Goal: Information Seeking & Learning: Learn about a topic

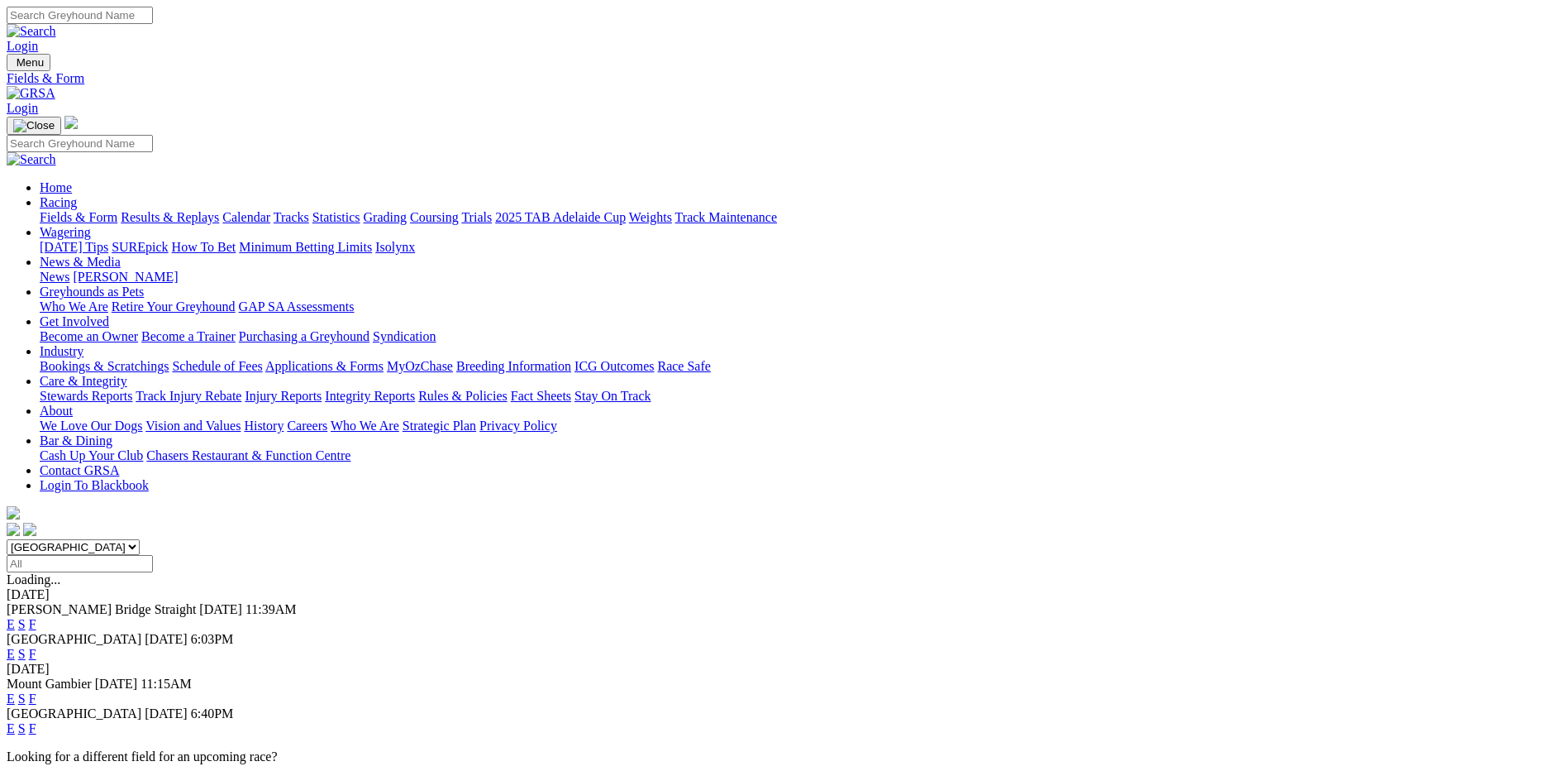
click at [132, 388] on link "Stewards Reports" at bounding box center [85, 395] width 93 height 14
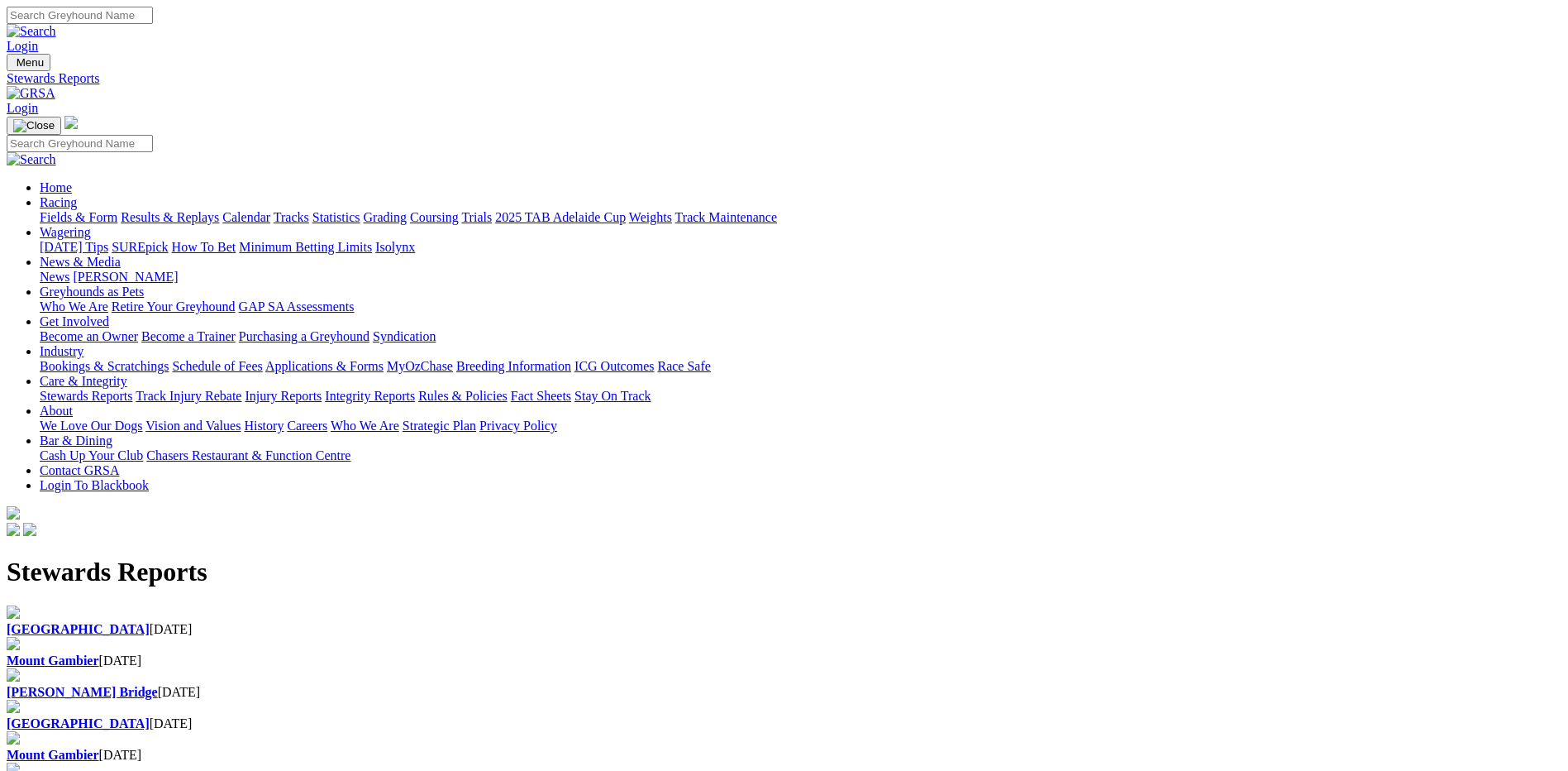
click at [370, 622] on div "[GEOGRAPHIC_DATA] [DATE]" at bounding box center [784, 630] width 1555 height 15
click at [150, 622] on b "[GEOGRAPHIC_DATA]" at bounding box center [78, 629] width 143 height 14
click at [536, 637] on div "Mount Gambier 24 Aug 2025" at bounding box center [784, 652] width 1555 height 32
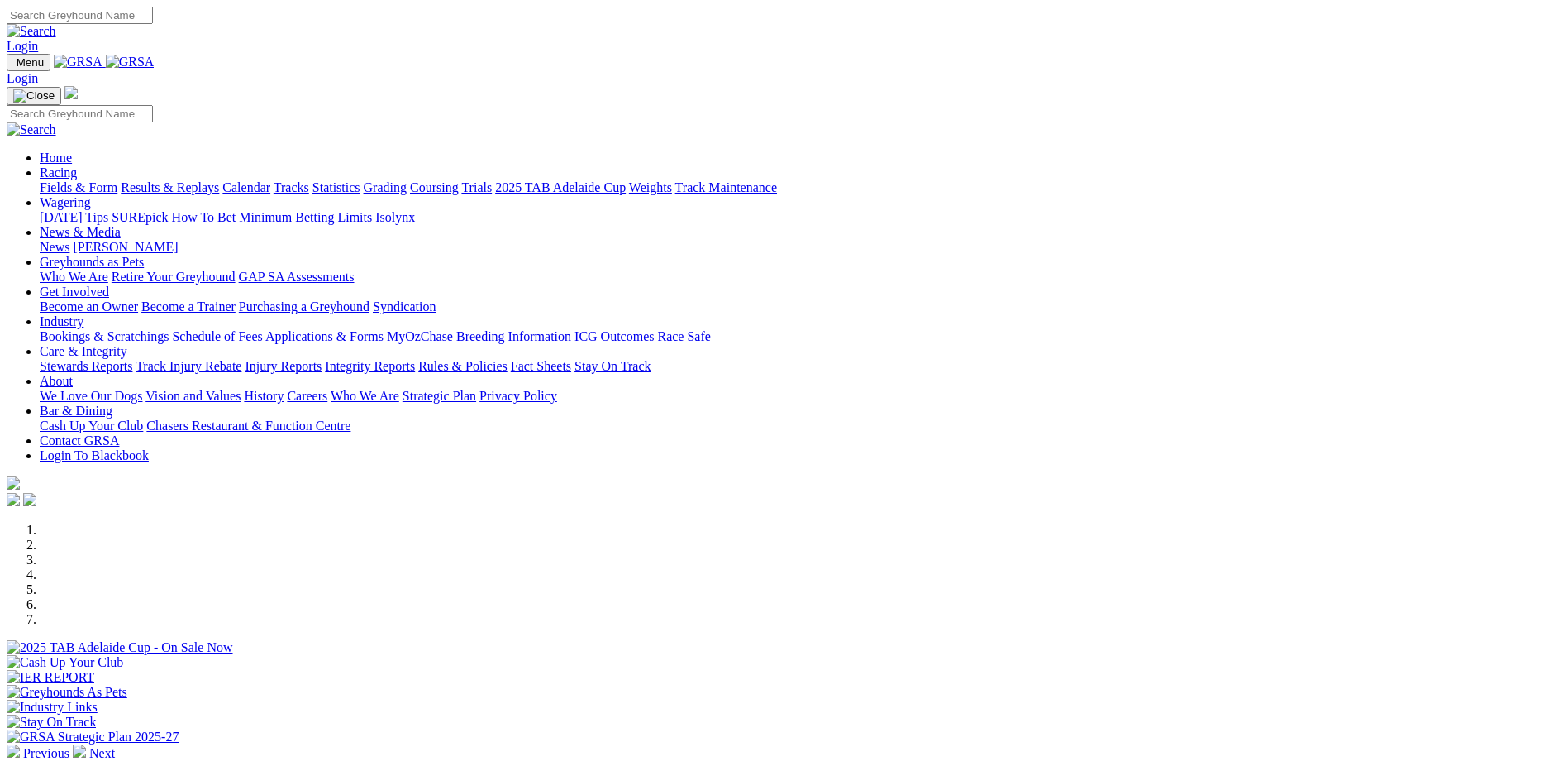
scroll to position [413, 0]
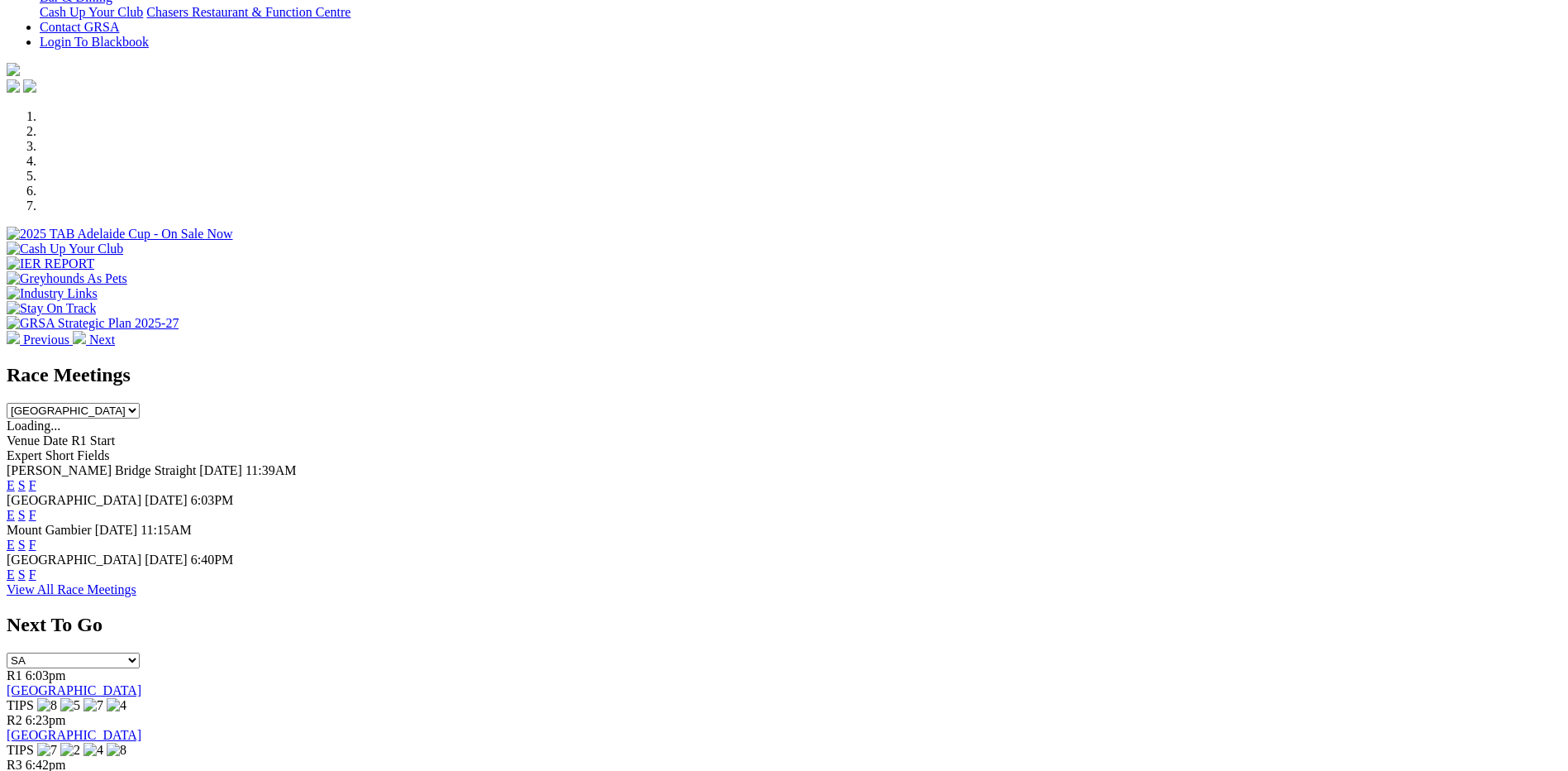
click at [136, 582] on link "View All Race Meetings" at bounding box center [71, 589] width 129 height 14
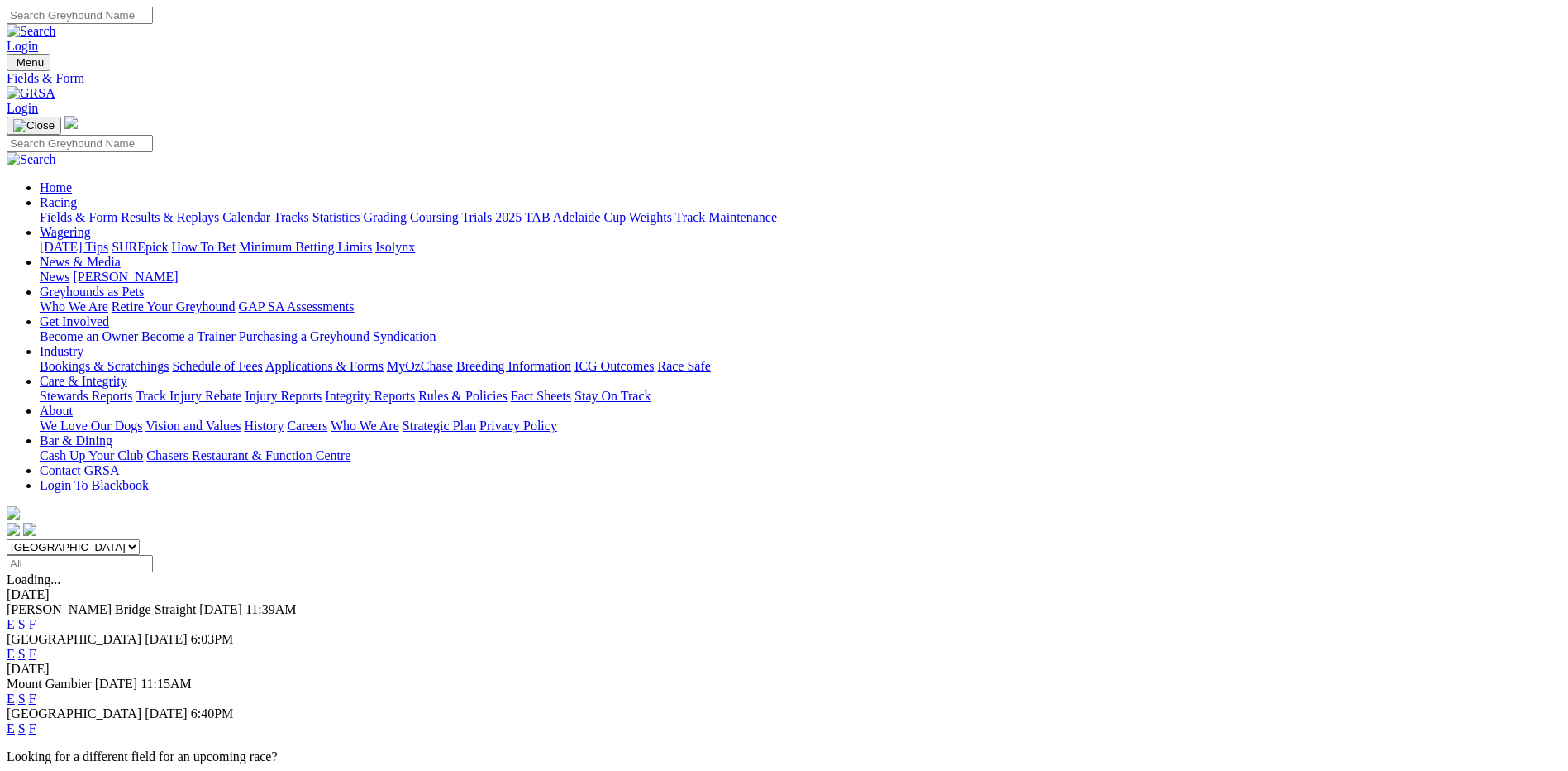
click at [140, 539] on select "South Australia New South Wales Northern Territory Queensland Tasmania Victoria…" at bounding box center [73, 547] width 133 height 15
select select "QLD"
click at [140, 539] on select "South Australia New South Wales Northern Territory Queensland Tasmania Victoria…" at bounding box center [73, 547] width 133 height 15
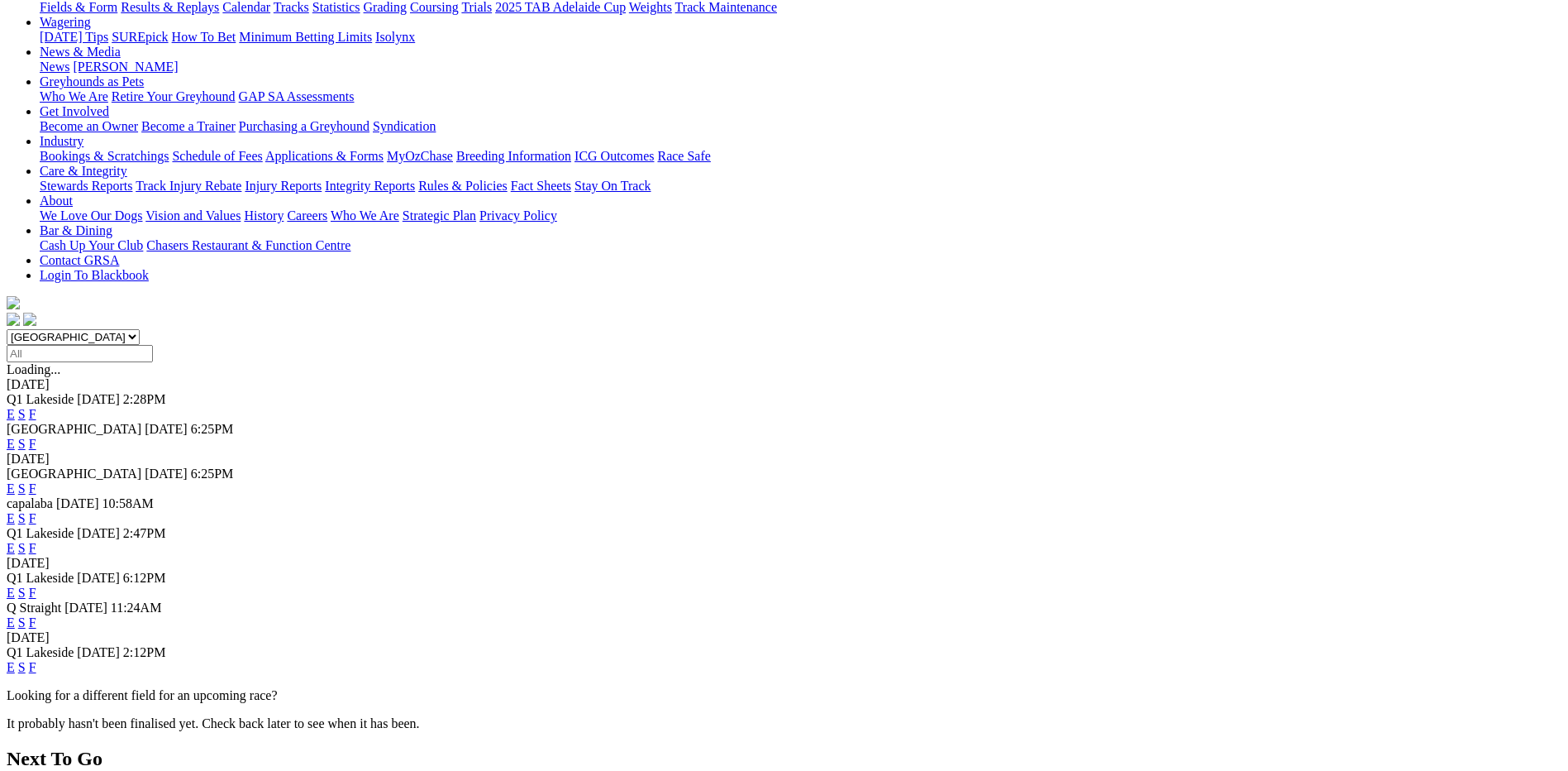
scroll to position [248, 0]
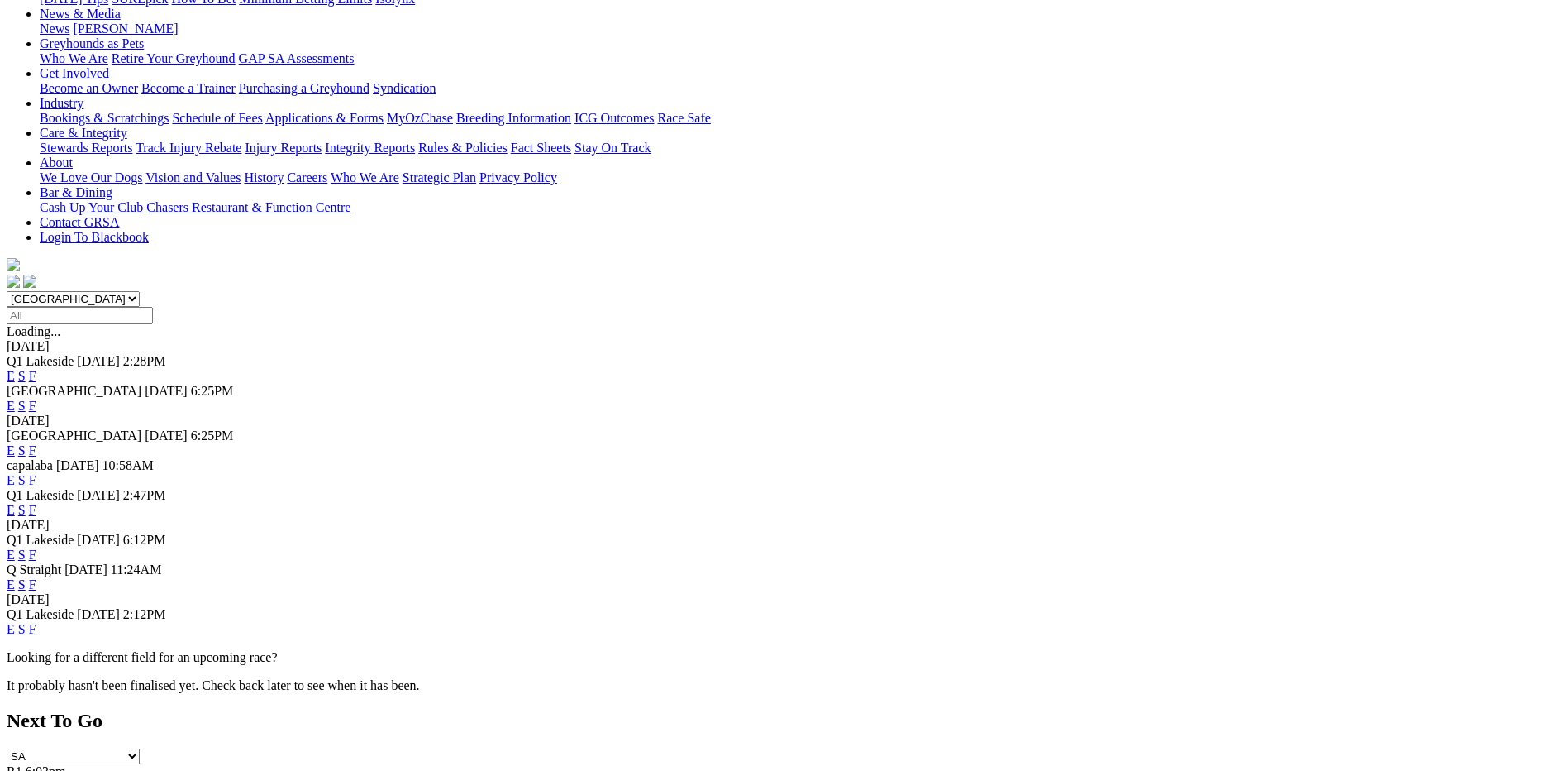
click at [36, 622] on link "F" at bounding box center [33, 629] width 8 height 14
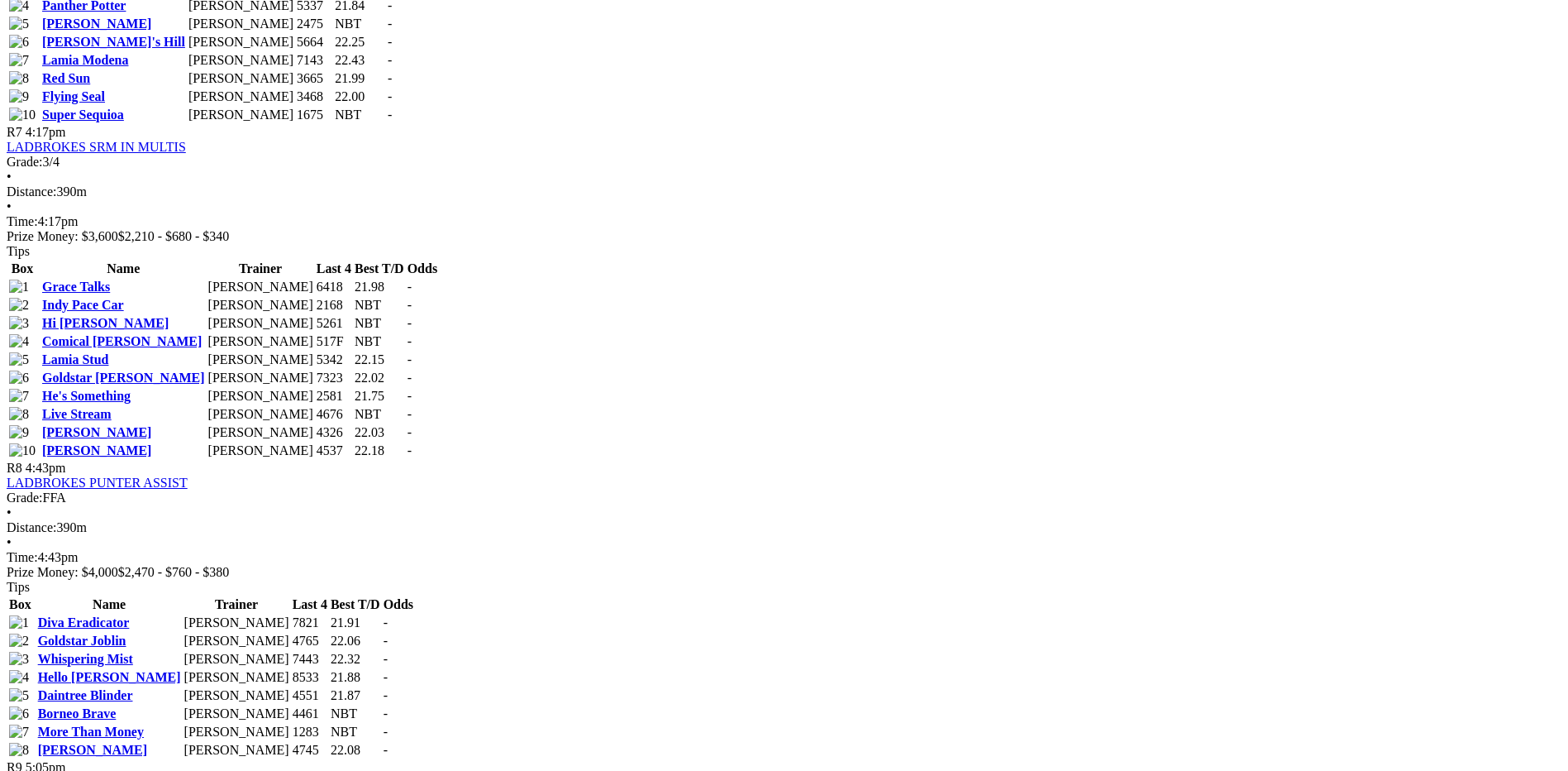
scroll to position [2813, 0]
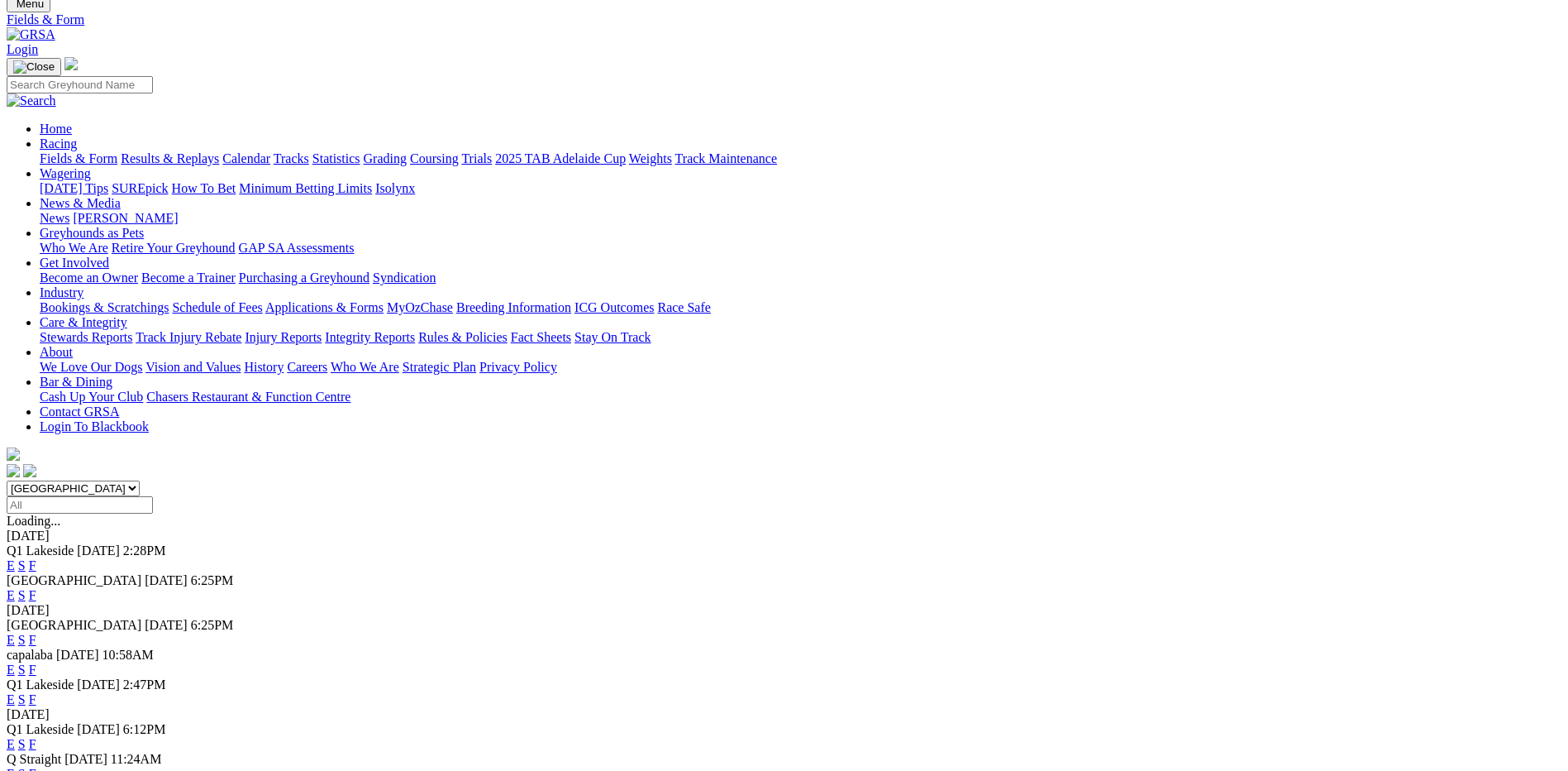
scroll to position [331, 0]
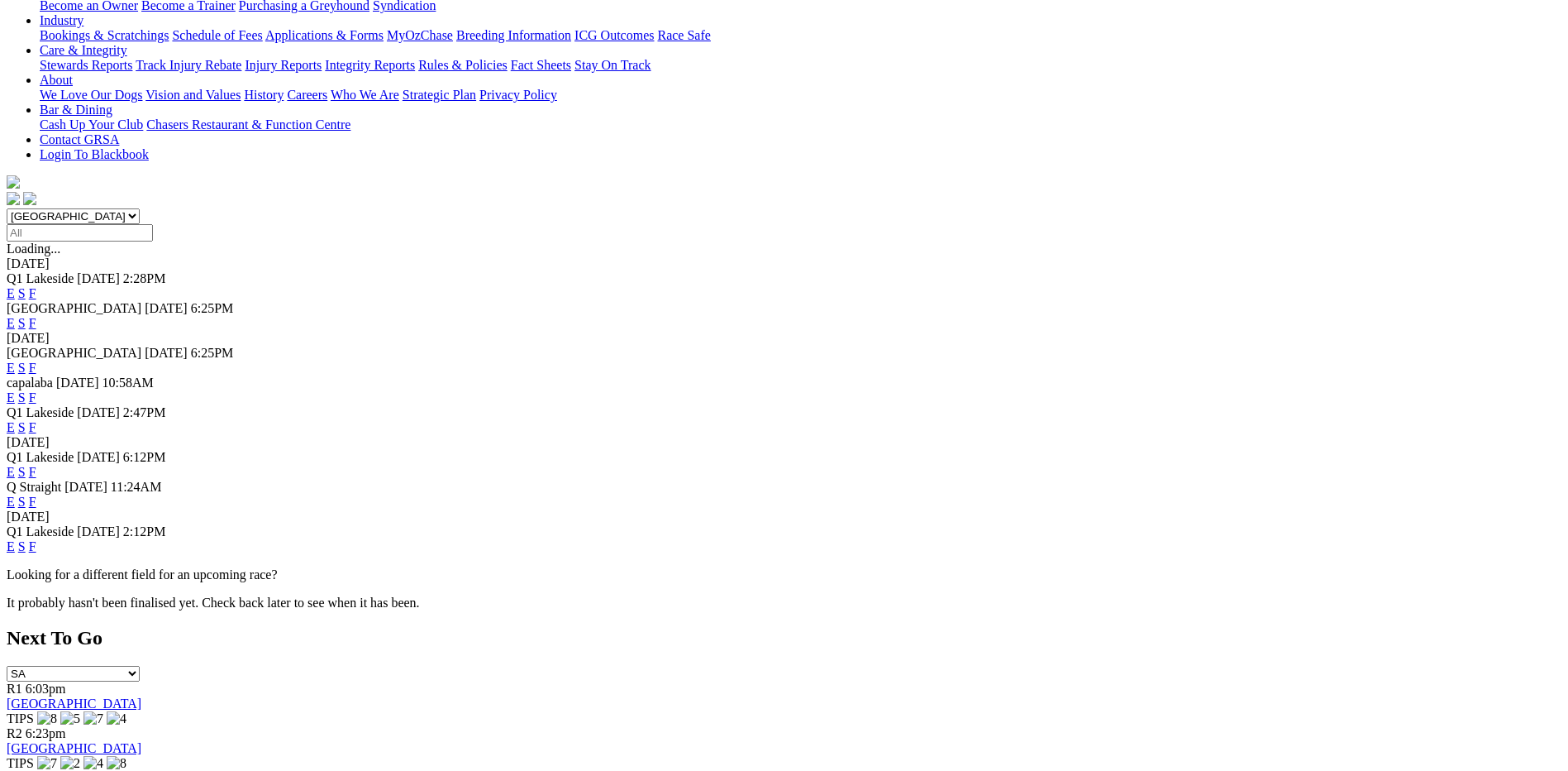
click at [36, 539] on link "F" at bounding box center [33, 546] width 8 height 14
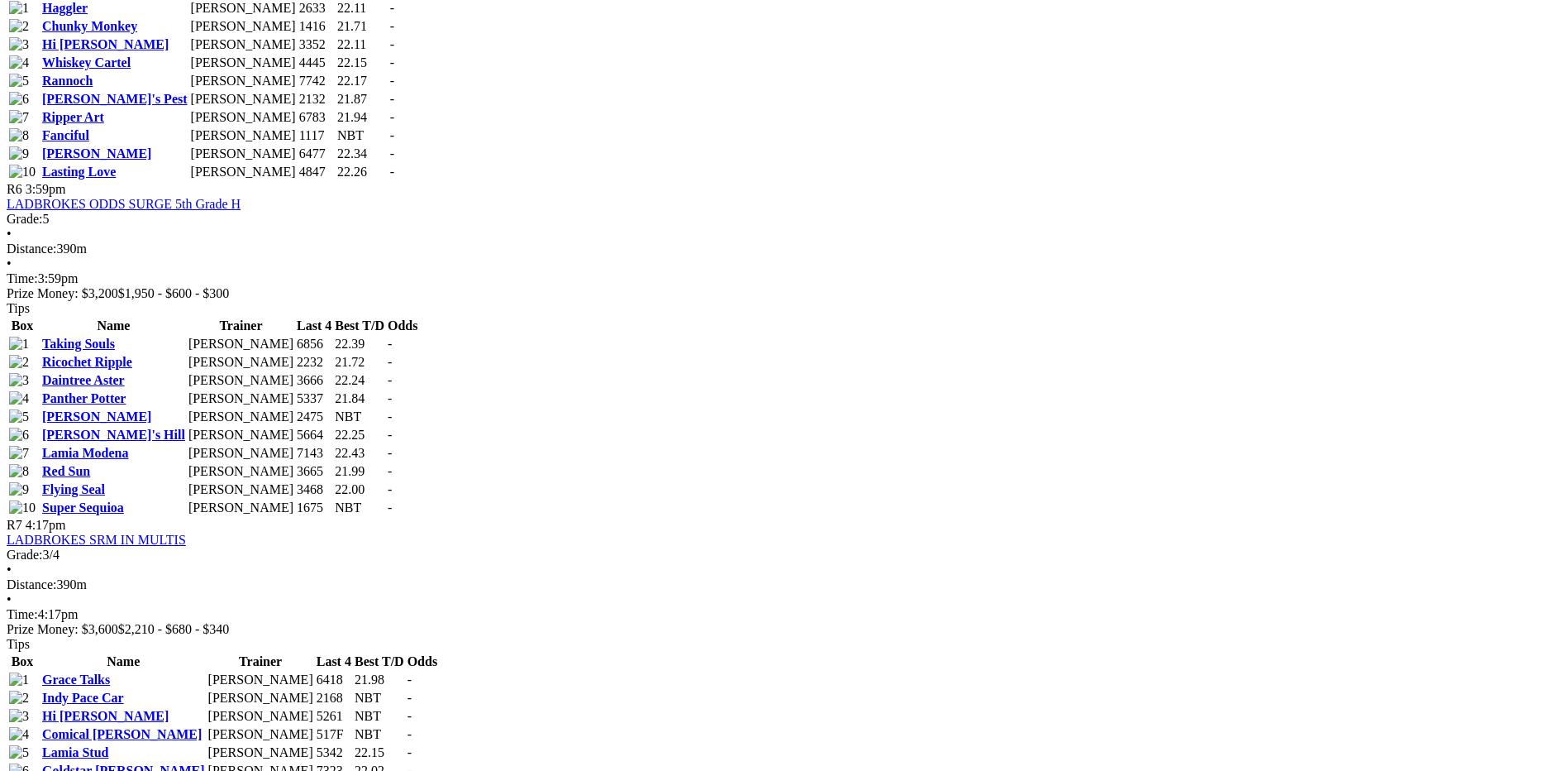
scroll to position [2482, 0]
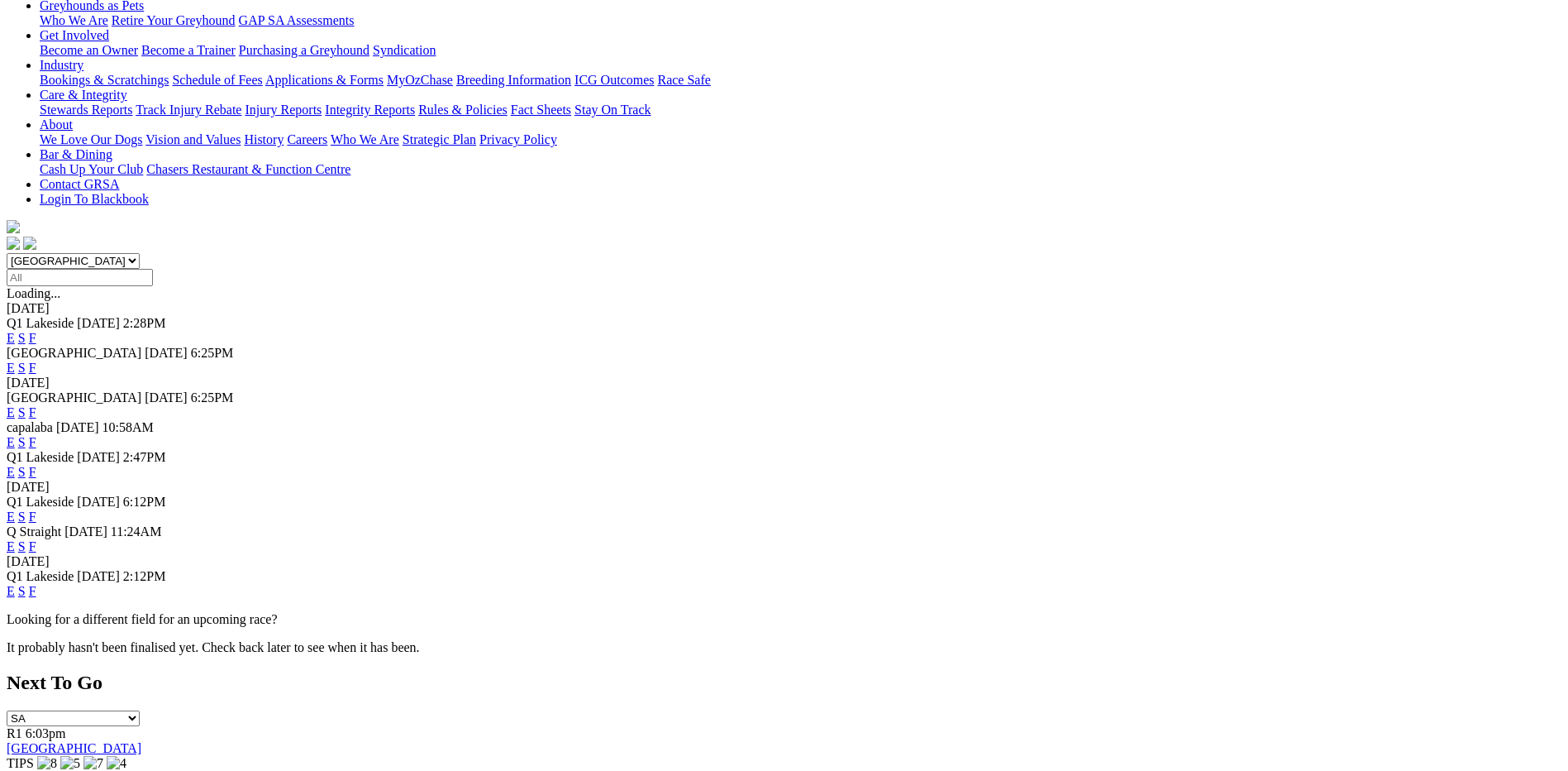
scroll to position [331, 0]
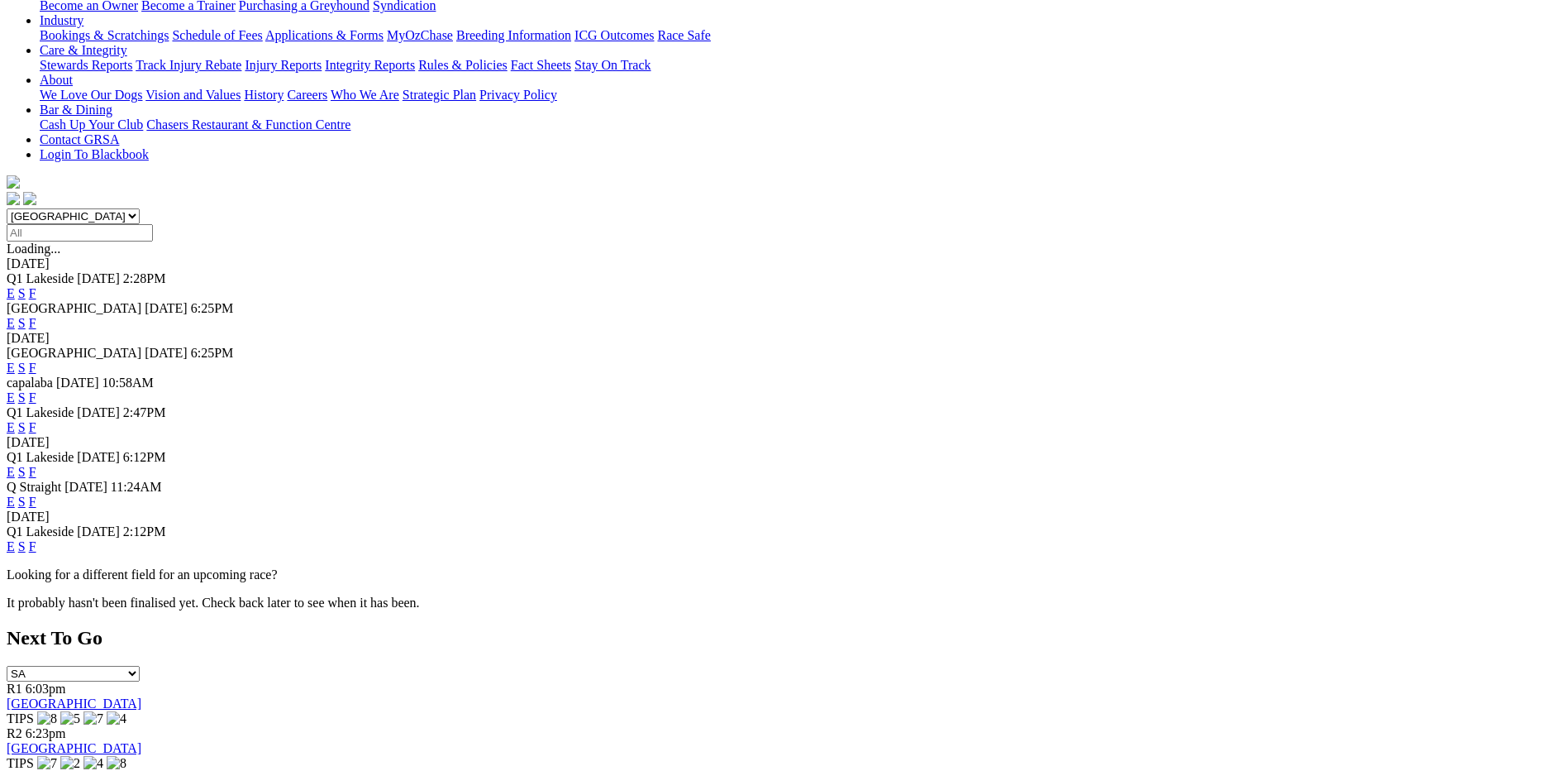
click at [36, 495] on link "F" at bounding box center [33, 502] width 8 height 14
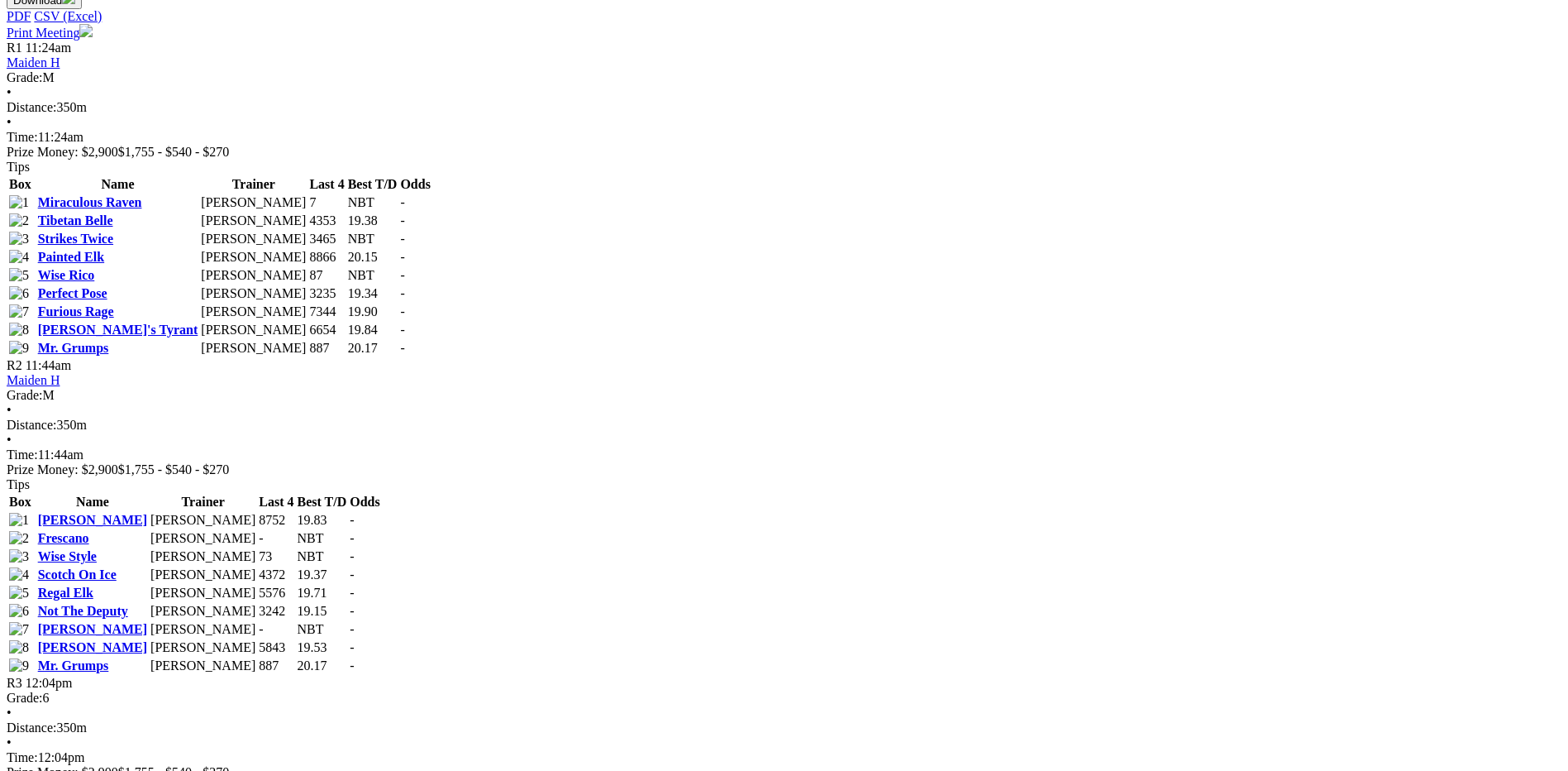
scroll to position [744, 0]
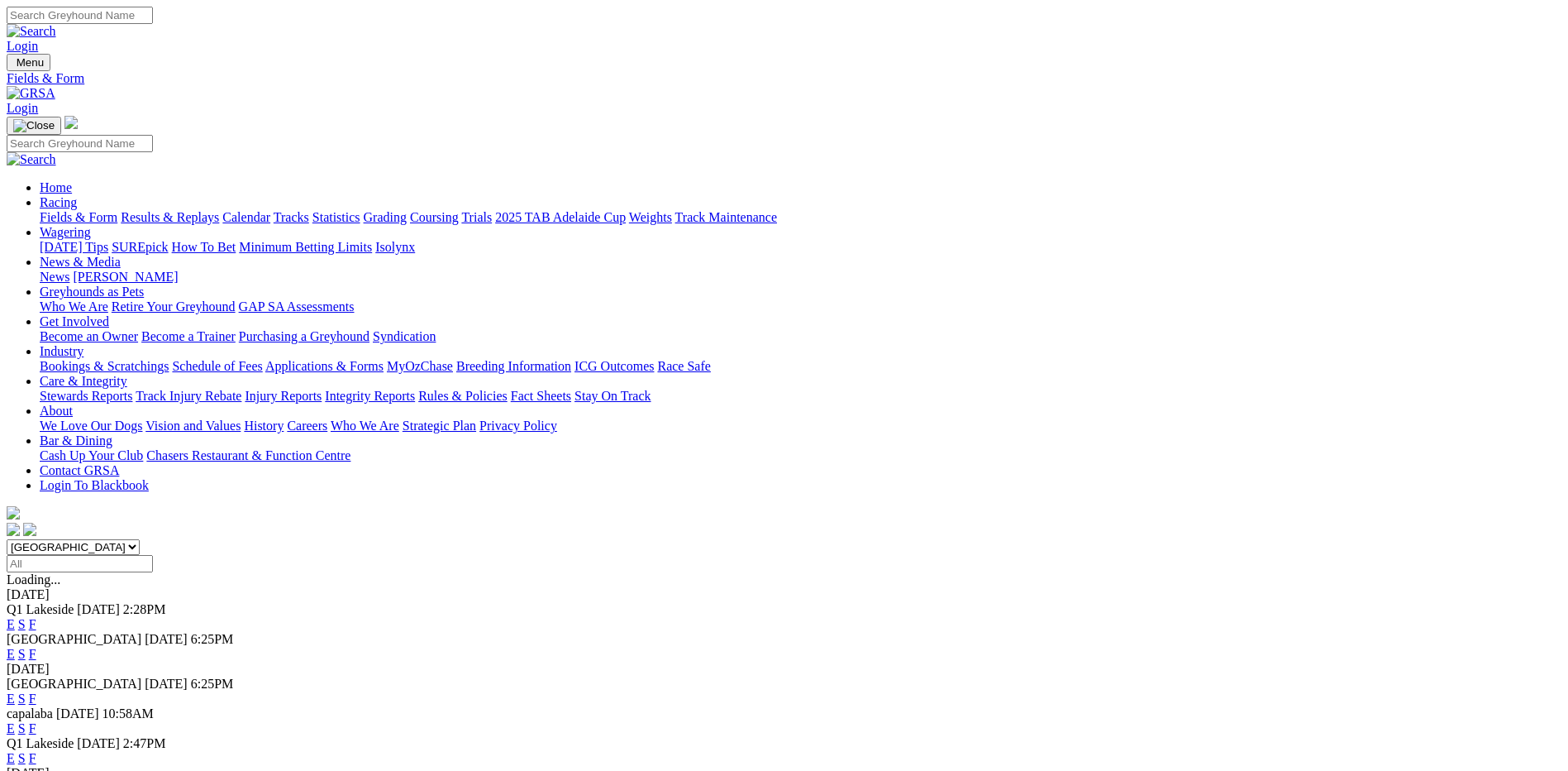
click at [219, 210] on link "Results & Replays" at bounding box center [170, 217] width 99 height 14
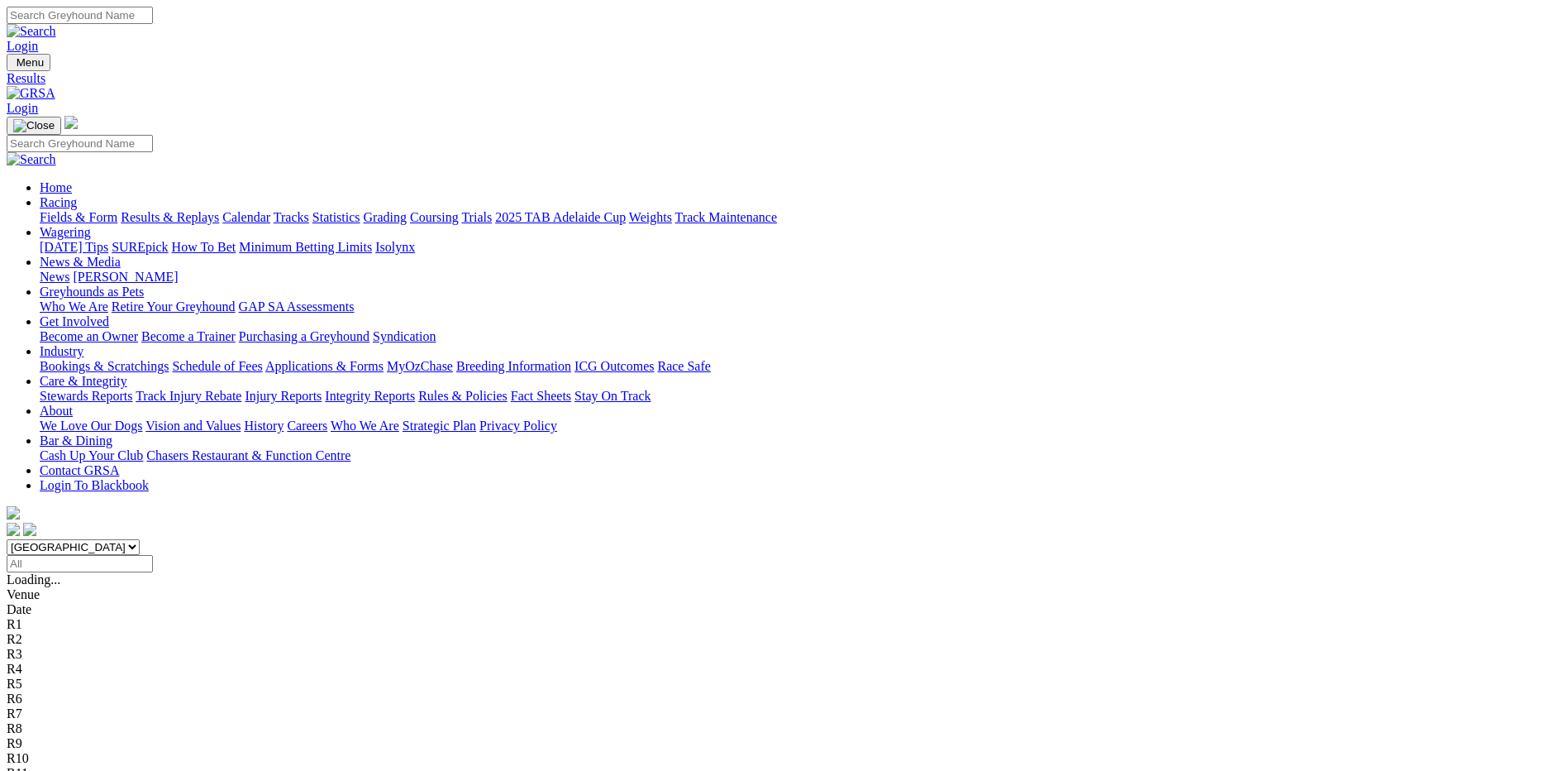
click at [140, 539] on select "South Australia New South Wales Northern Territory Queensland Tasmania Victoria…" at bounding box center [73, 547] width 133 height 15
select select "QLD"
click at [140, 539] on select "South Australia New South Wales Northern Territory Queensland Tasmania Victoria…" at bounding box center [73, 547] width 133 height 15
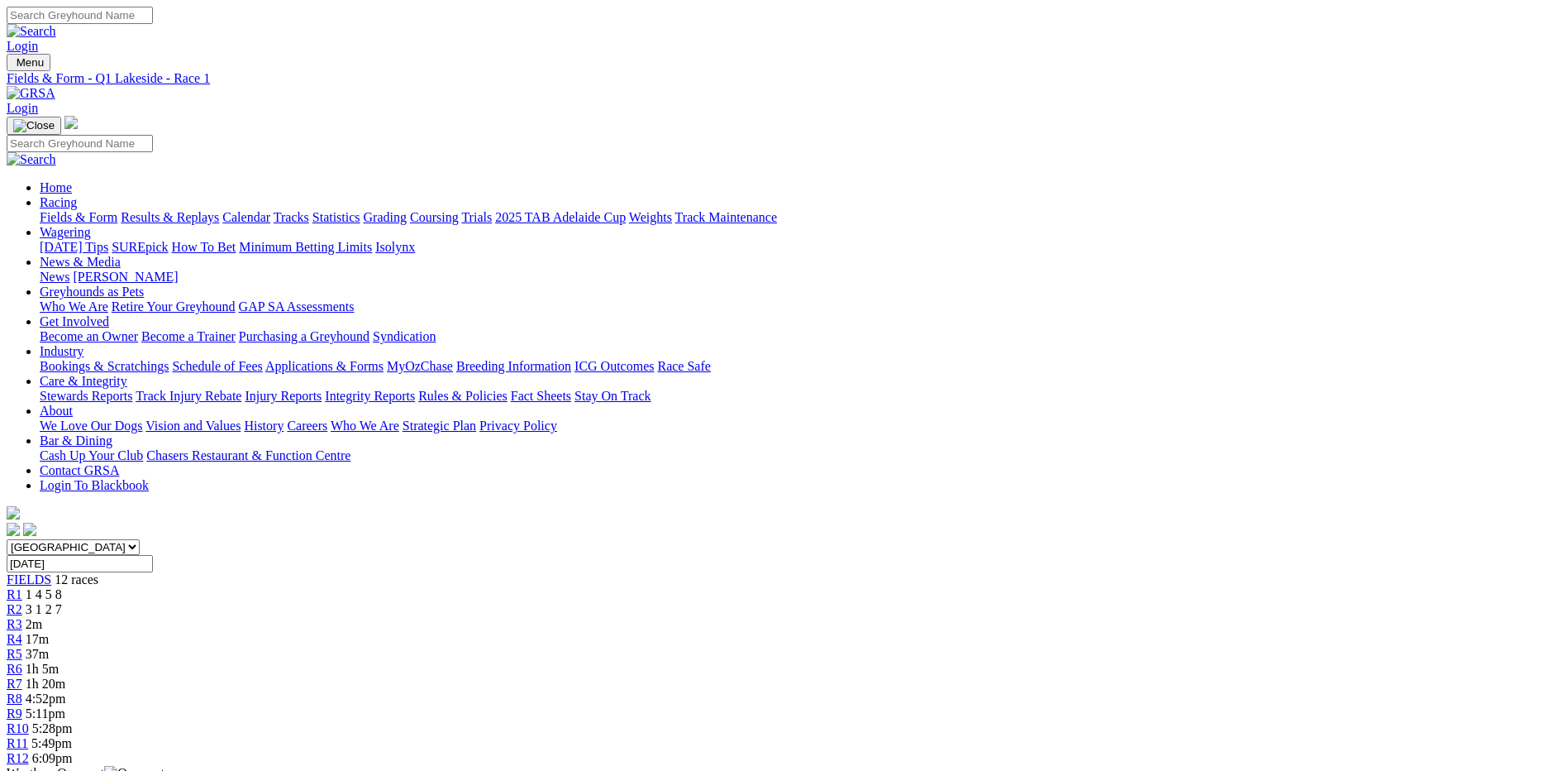
click at [99, 572] on span "12 races" at bounding box center [77, 579] width 44 height 14
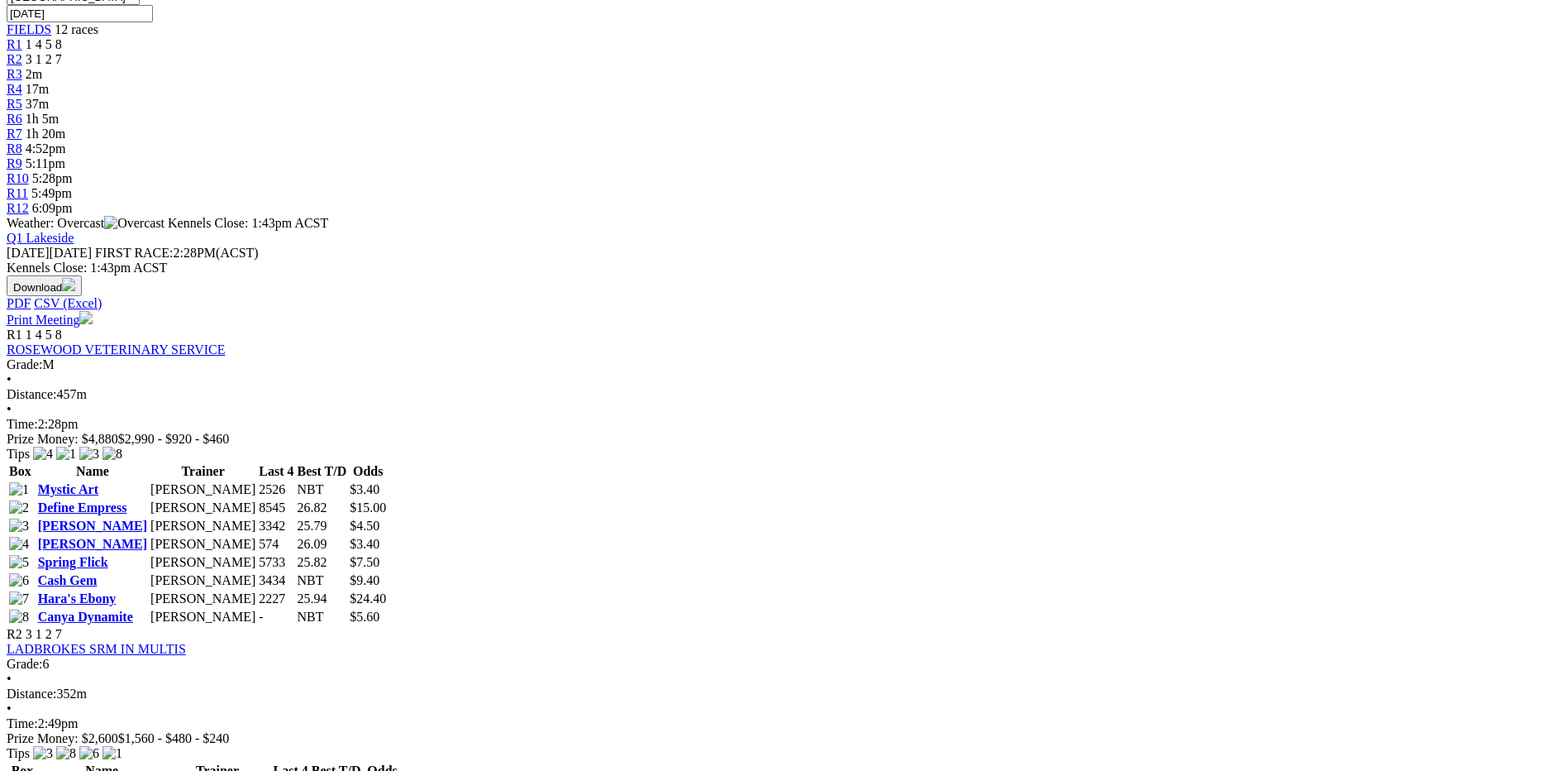
scroll to position [579, 0]
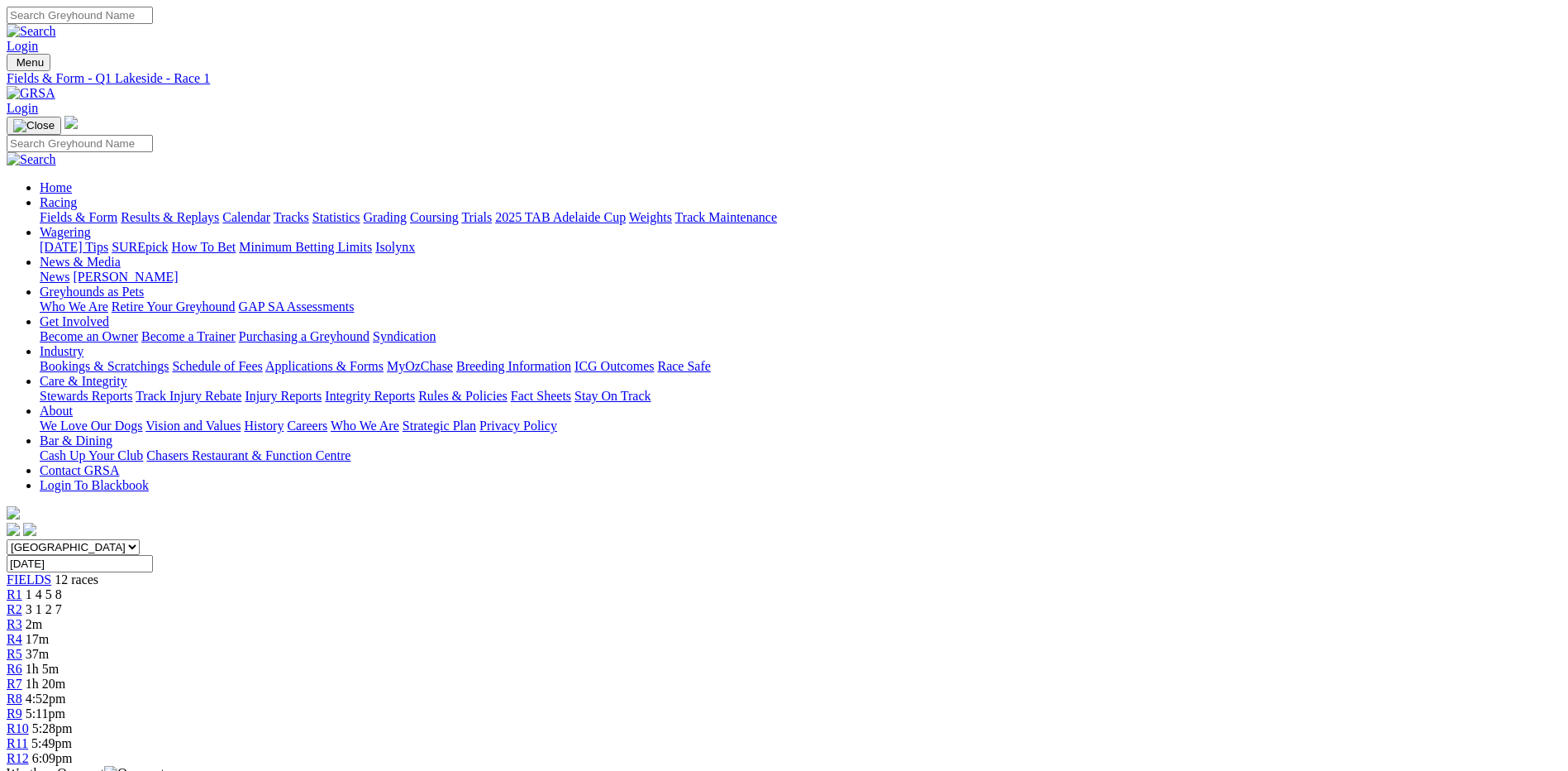
click at [56, 86] on img at bounding box center [31, 94] width 49 height 15
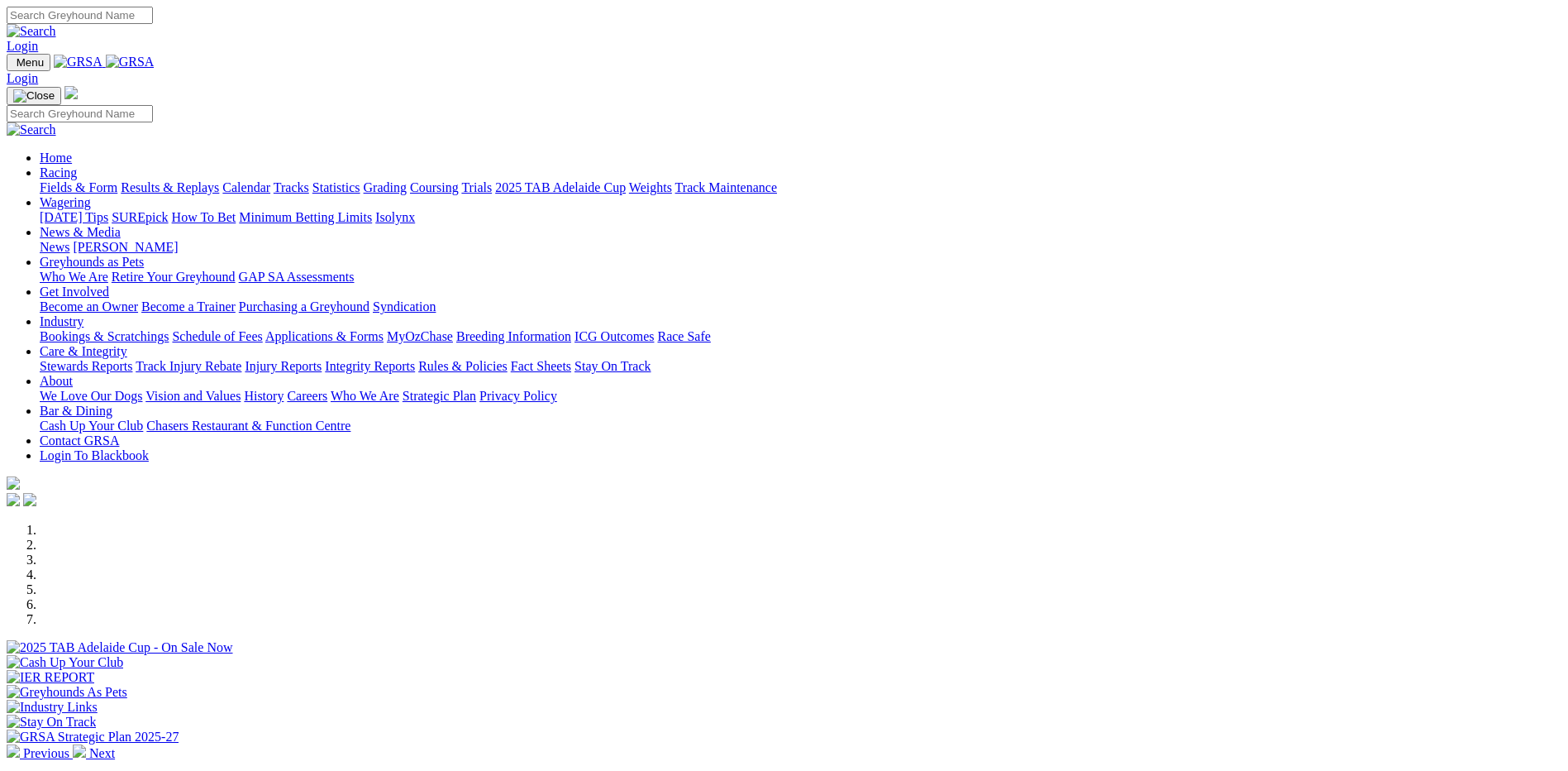
scroll to position [497, 0]
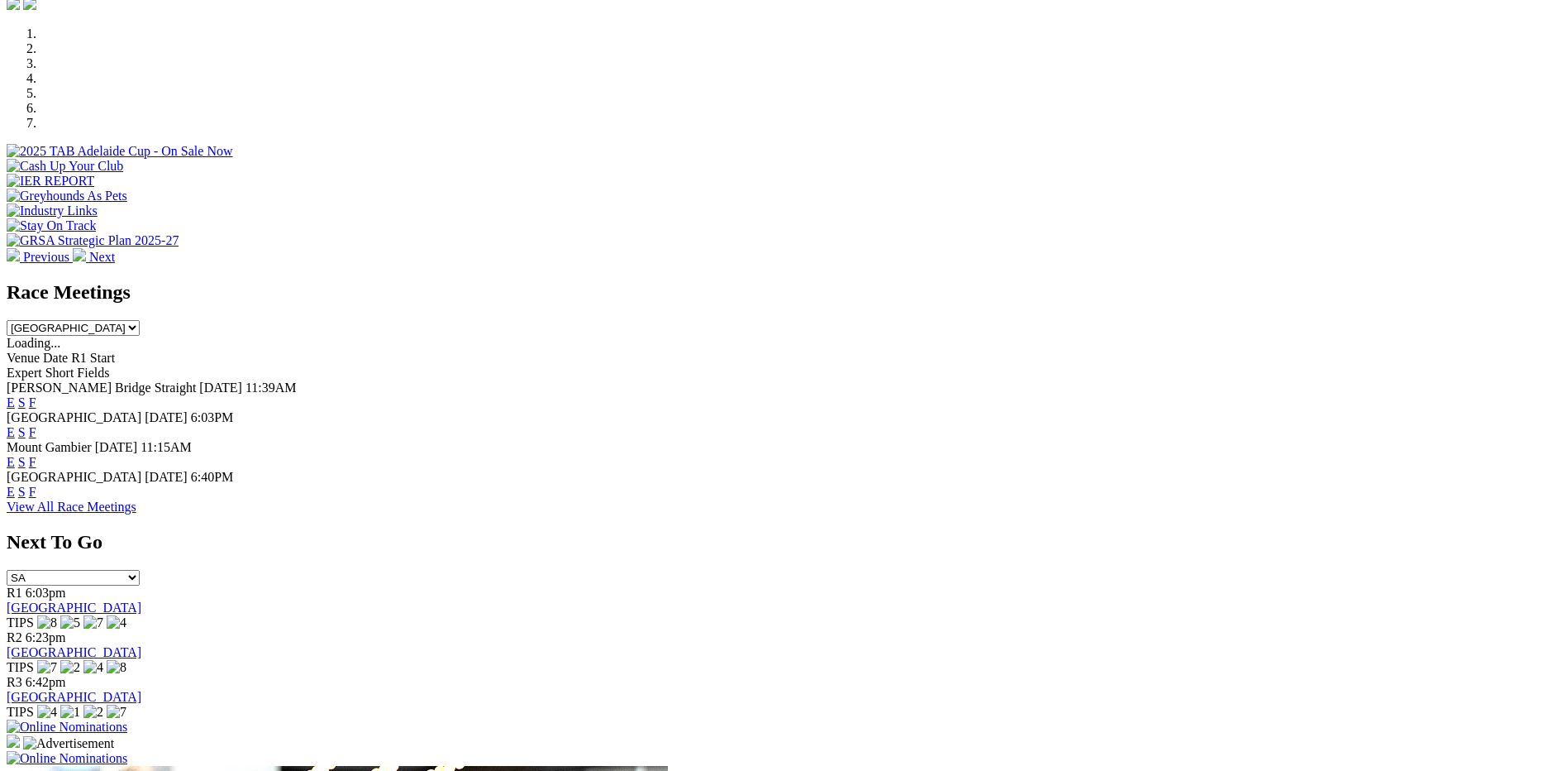
click at [136, 508] on link "View All Race Meetings" at bounding box center [71, 506] width 129 height 14
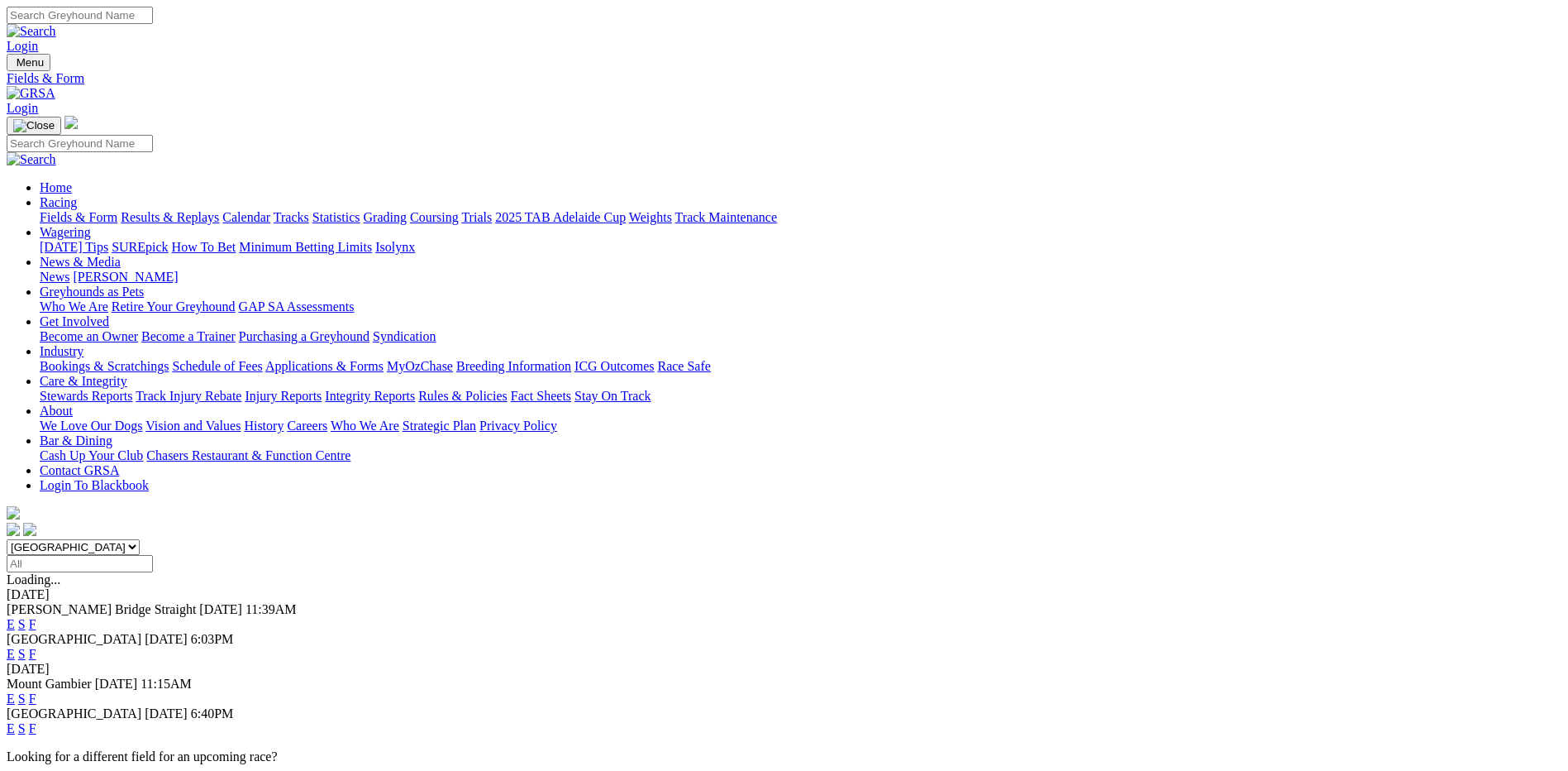
click at [415, 388] on link "Integrity Reports" at bounding box center [370, 395] width 90 height 14
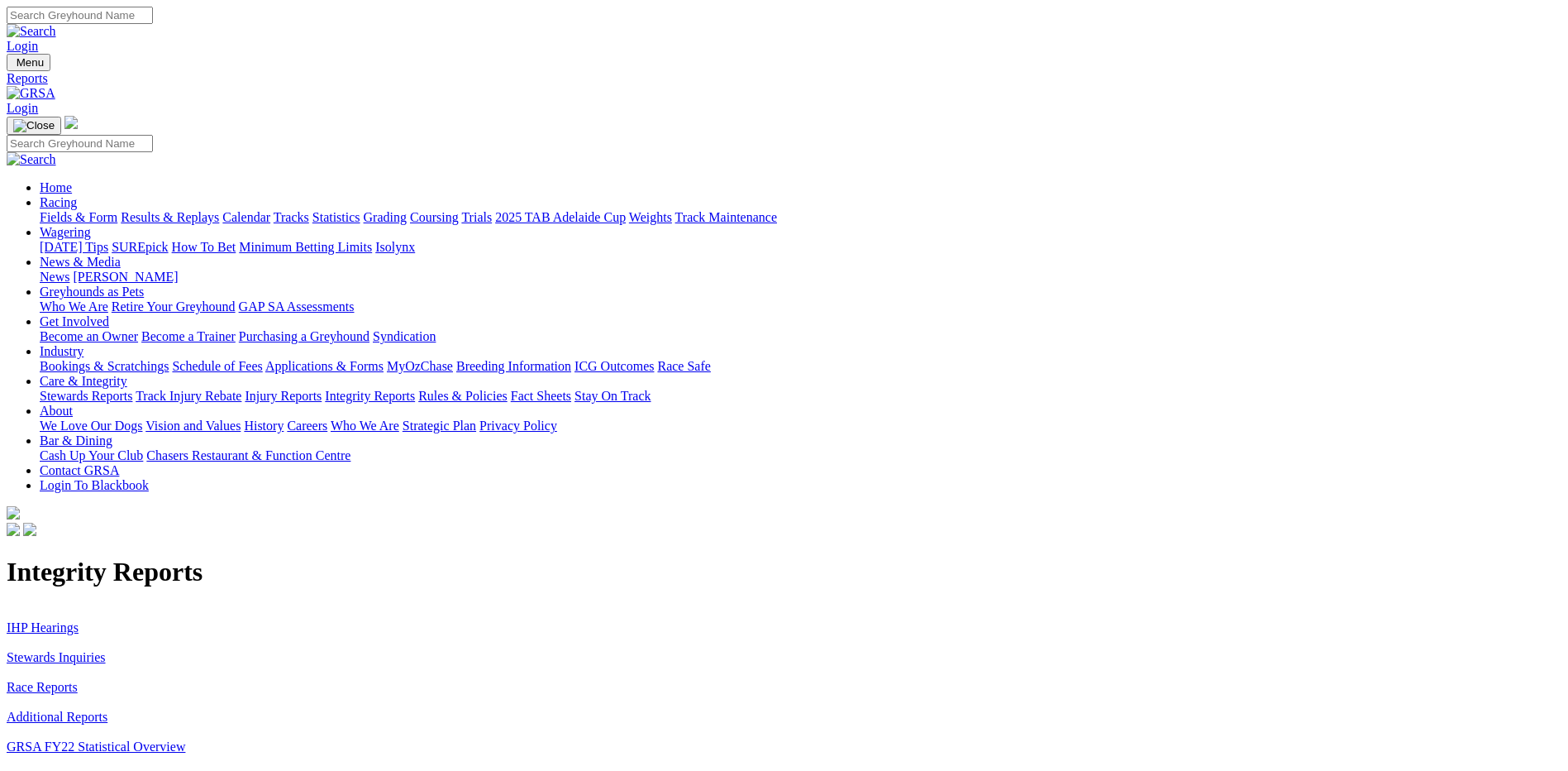
click at [105, 650] on link "Stewards Inquiries" at bounding box center [57, 657] width 100 height 14
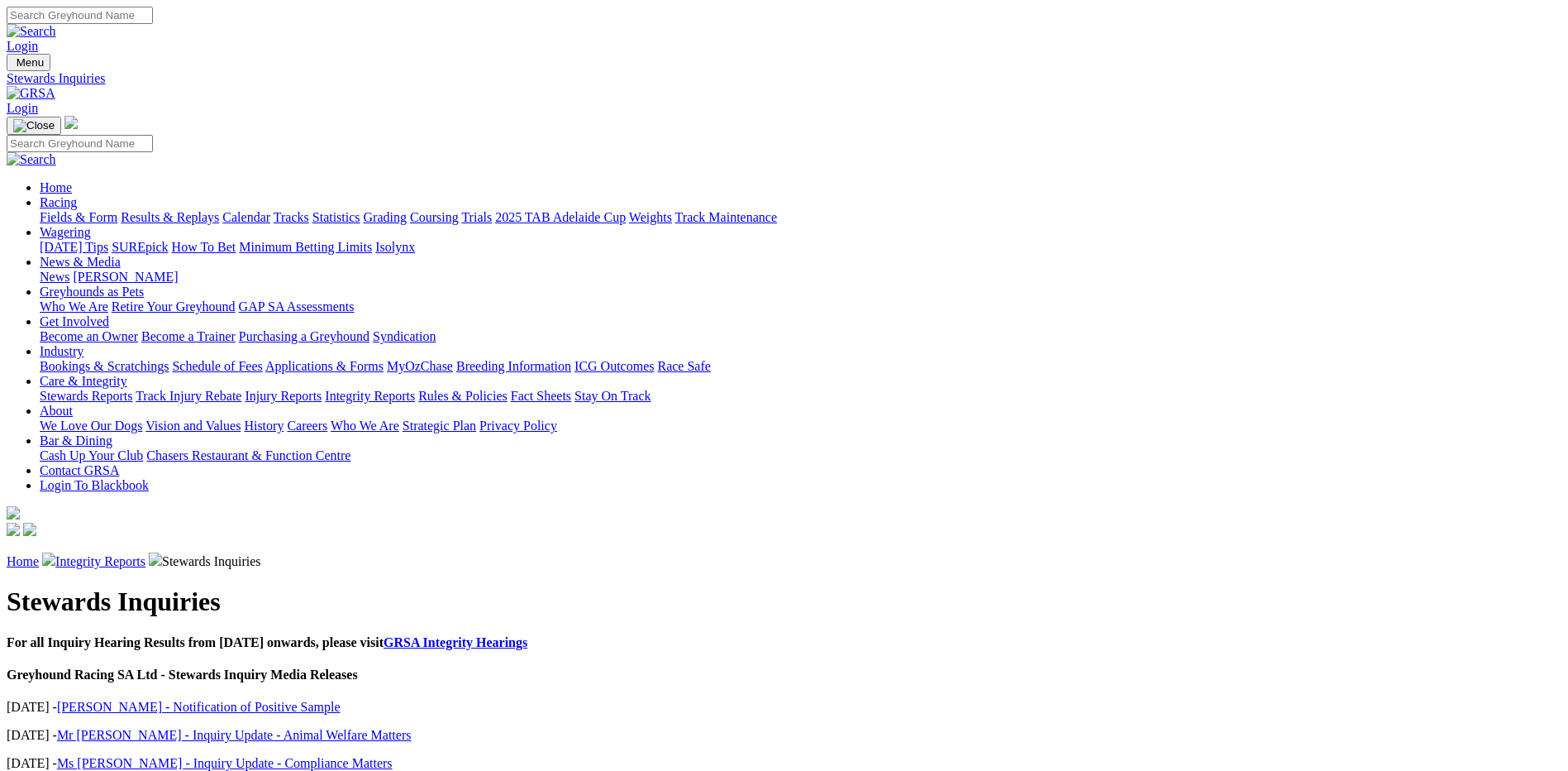
click at [146, 554] on link "Integrity Reports" at bounding box center [101, 561] width 90 height 14
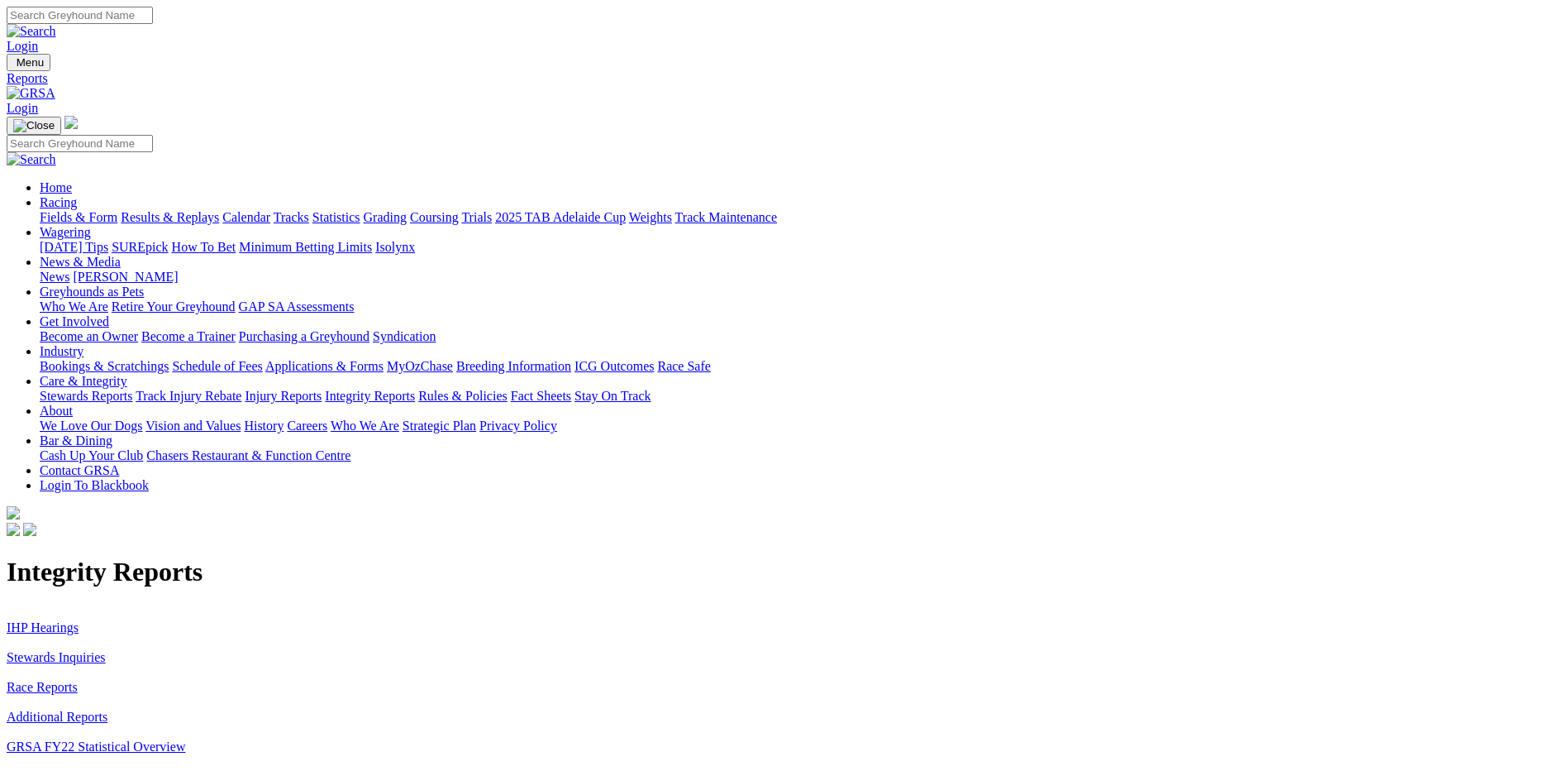
click at [105, 650] on link "Stewards Inquiries" at bounding box center [57, 657] width 100 height 14
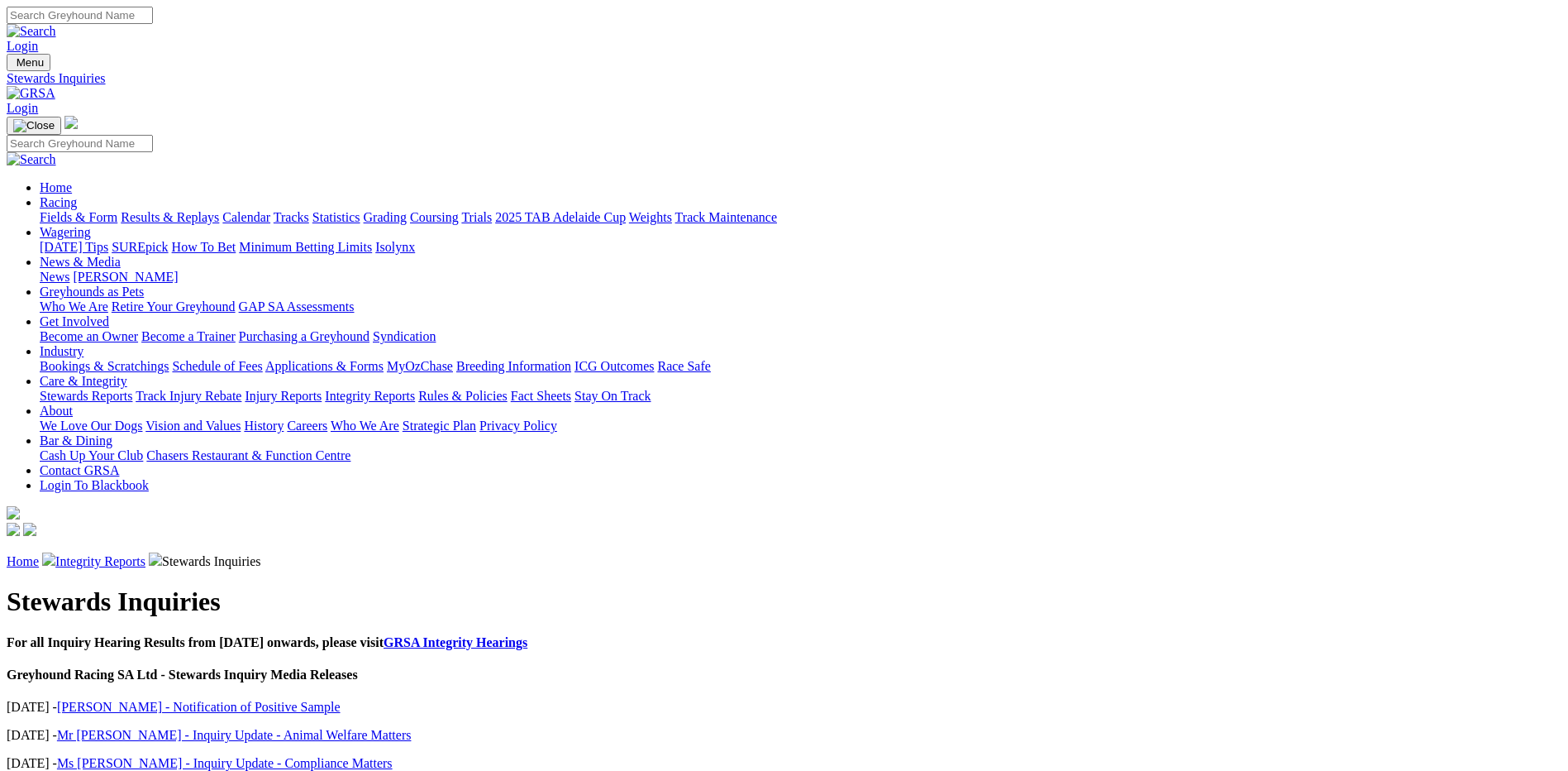
click at [146, 554] on link "Integrity Reports" at bounding box center [101, 561] width 90 height 14
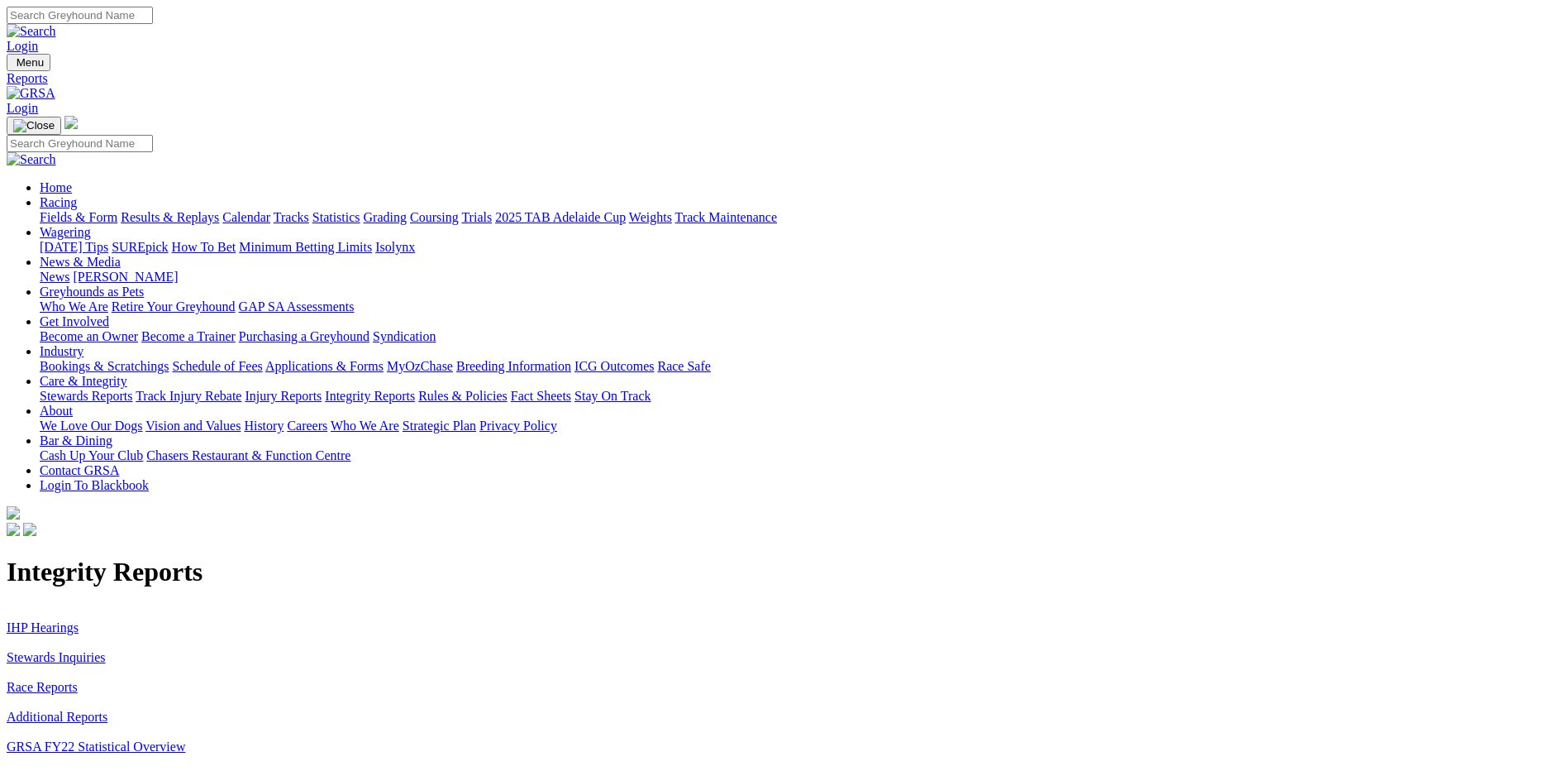
click at [79, 620] on link "IHP Hearings" at bounding box center [42, 627] width 72 height 14
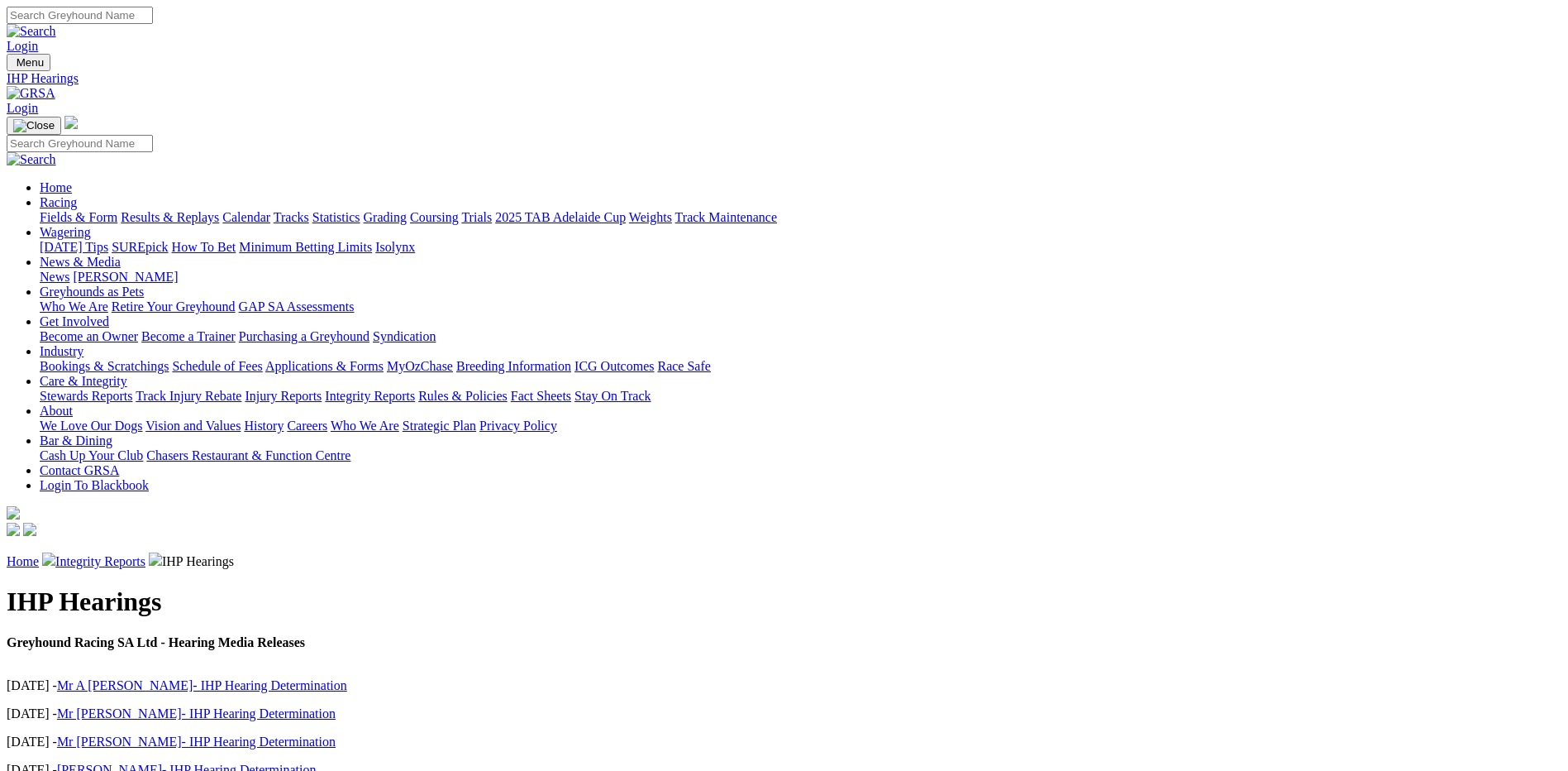
click at [56, 86] on img at bounding box center [31, 94] width 49 height 15
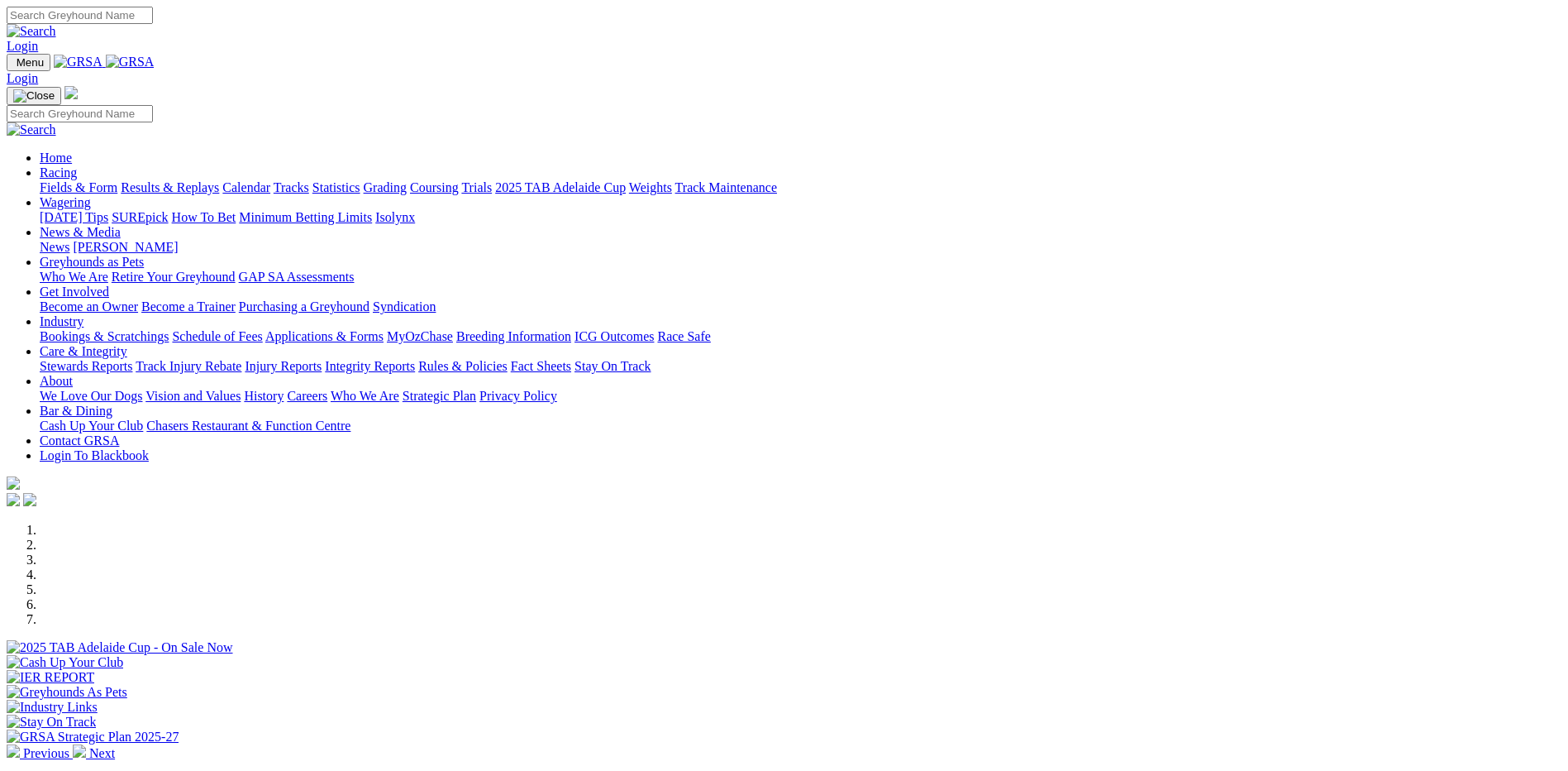
scroll to position [497, 0]
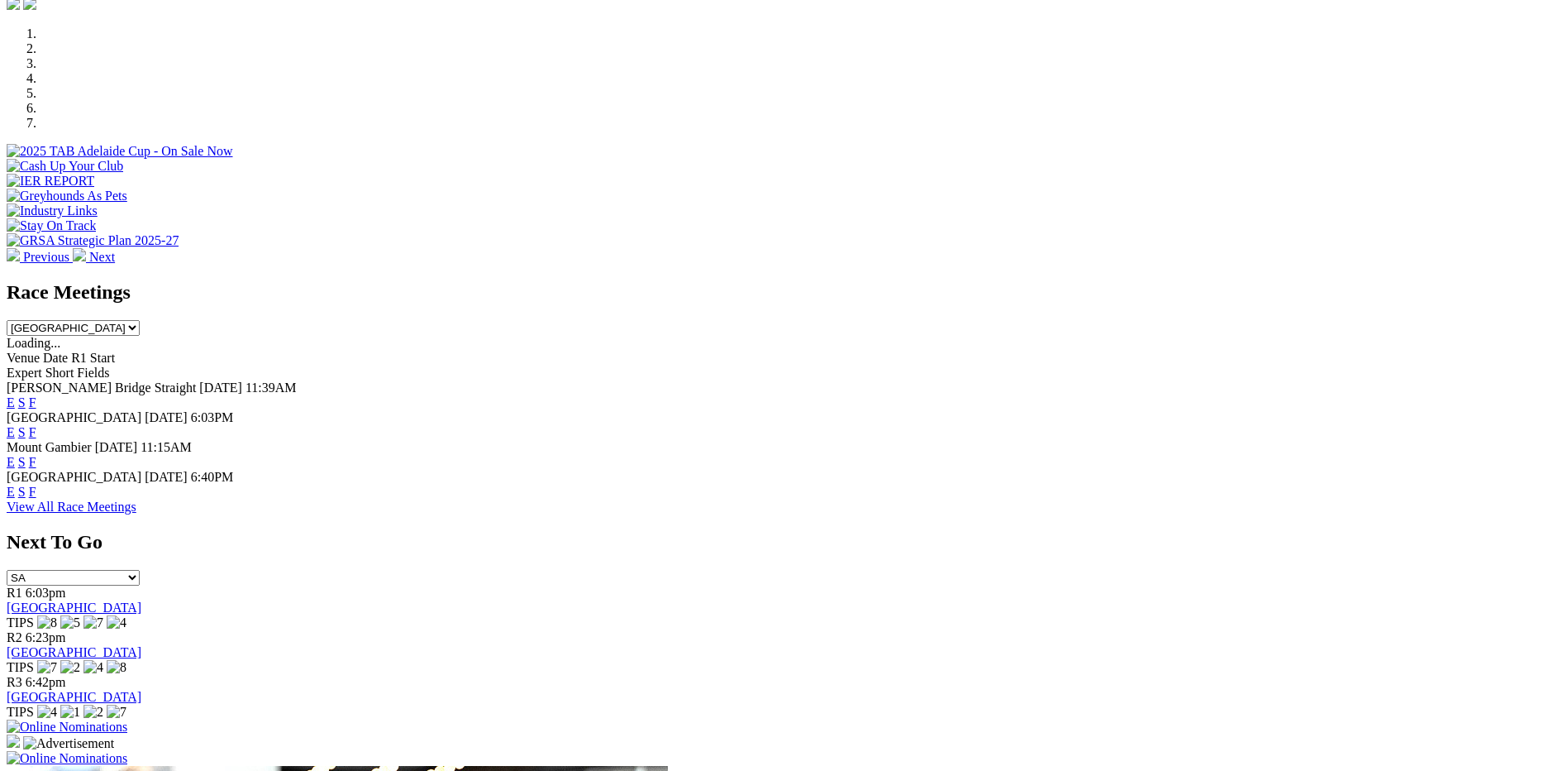
click at [36, 395] on link "F" at bounding box center [33, 402] width 8 height 14
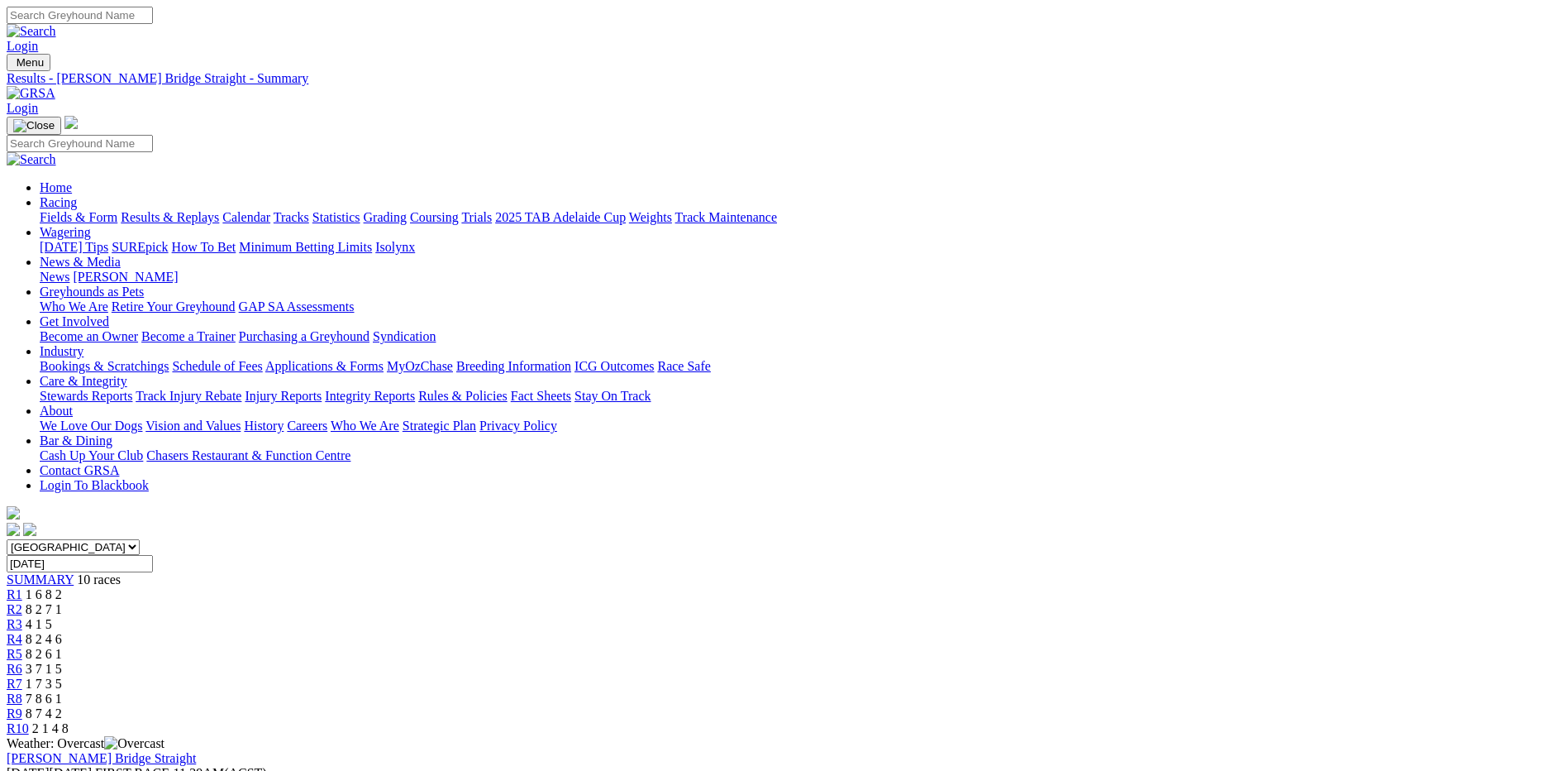
click at [22, 647] on link "R5" at bounding box center [14, 654] width 15 height 14
click at [121, 572] on span "10 races" at bounding box center [99, 579] width 44 height 14
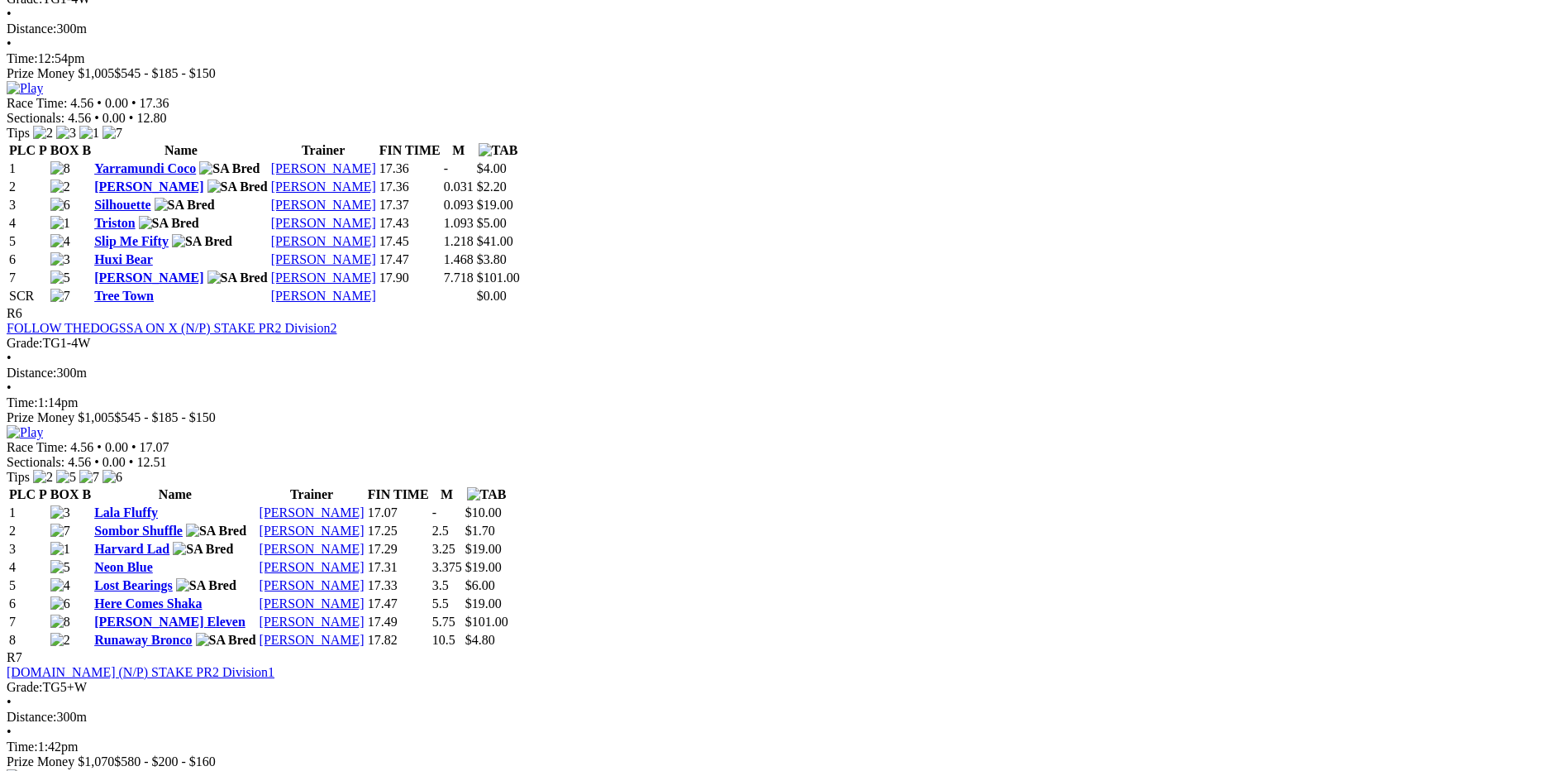
scroll to position [2068, 0]
